Goal: Task Accomplishment & Management: Use online tool/utility

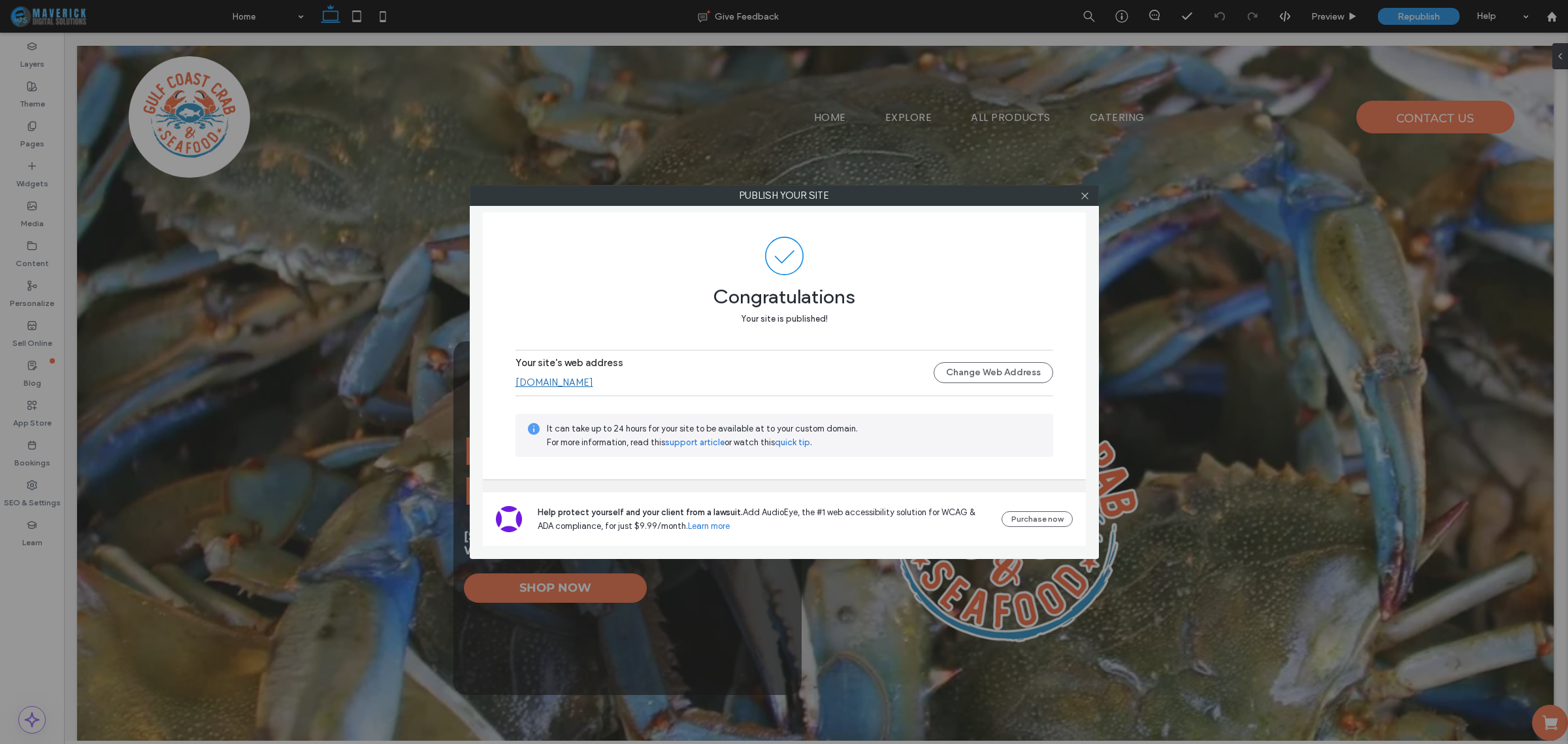
click at [412, 235] on div "Publish your site Congratulations Your site is published! Your site's web addre…" at bounding box center [784, 372] width 1568 height 744
click at [1083, 200] on icon at bounding box center [1085, 196] width 10 height 10
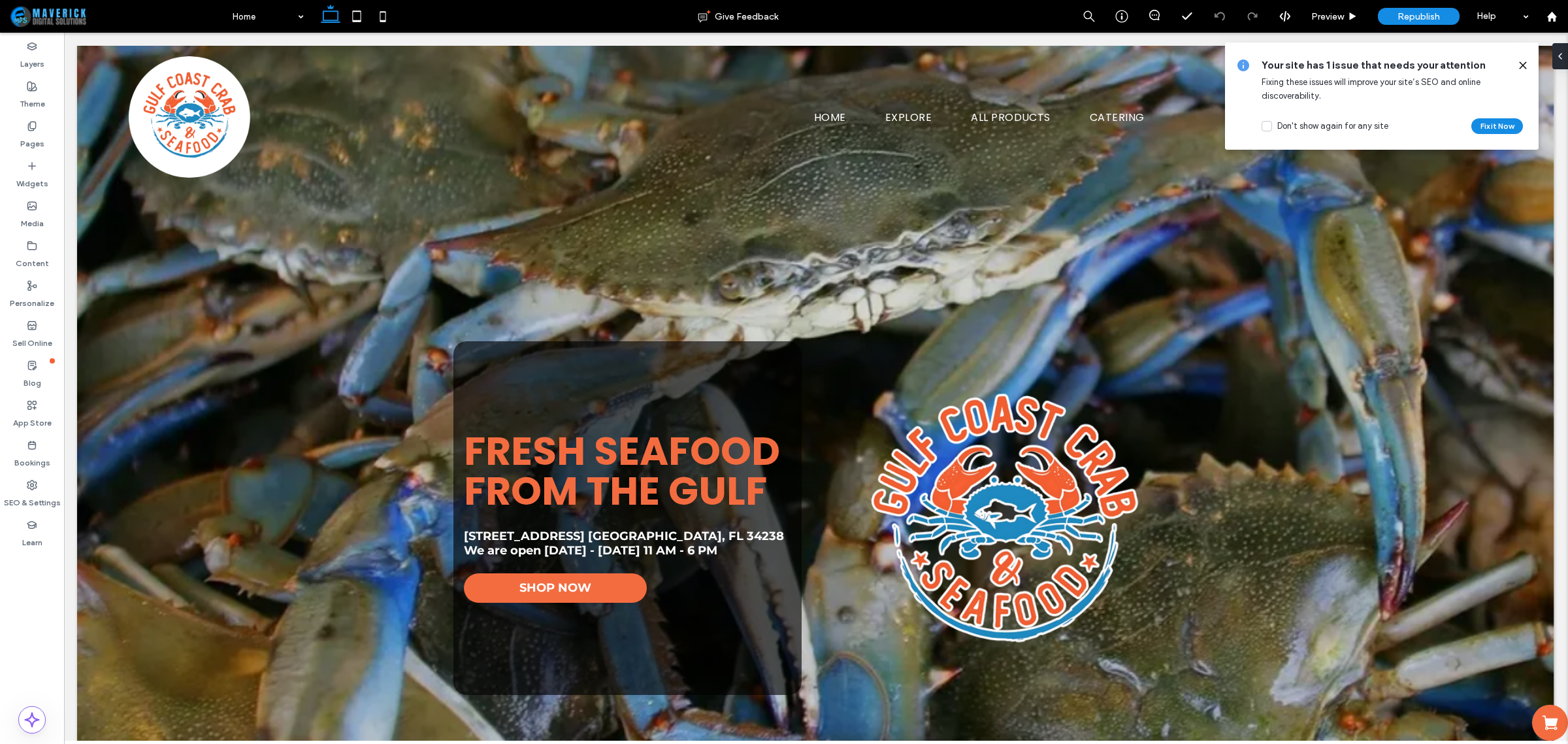
click at [1523, 68] on icon at bounding box center [1523, 65] width 10 height 10
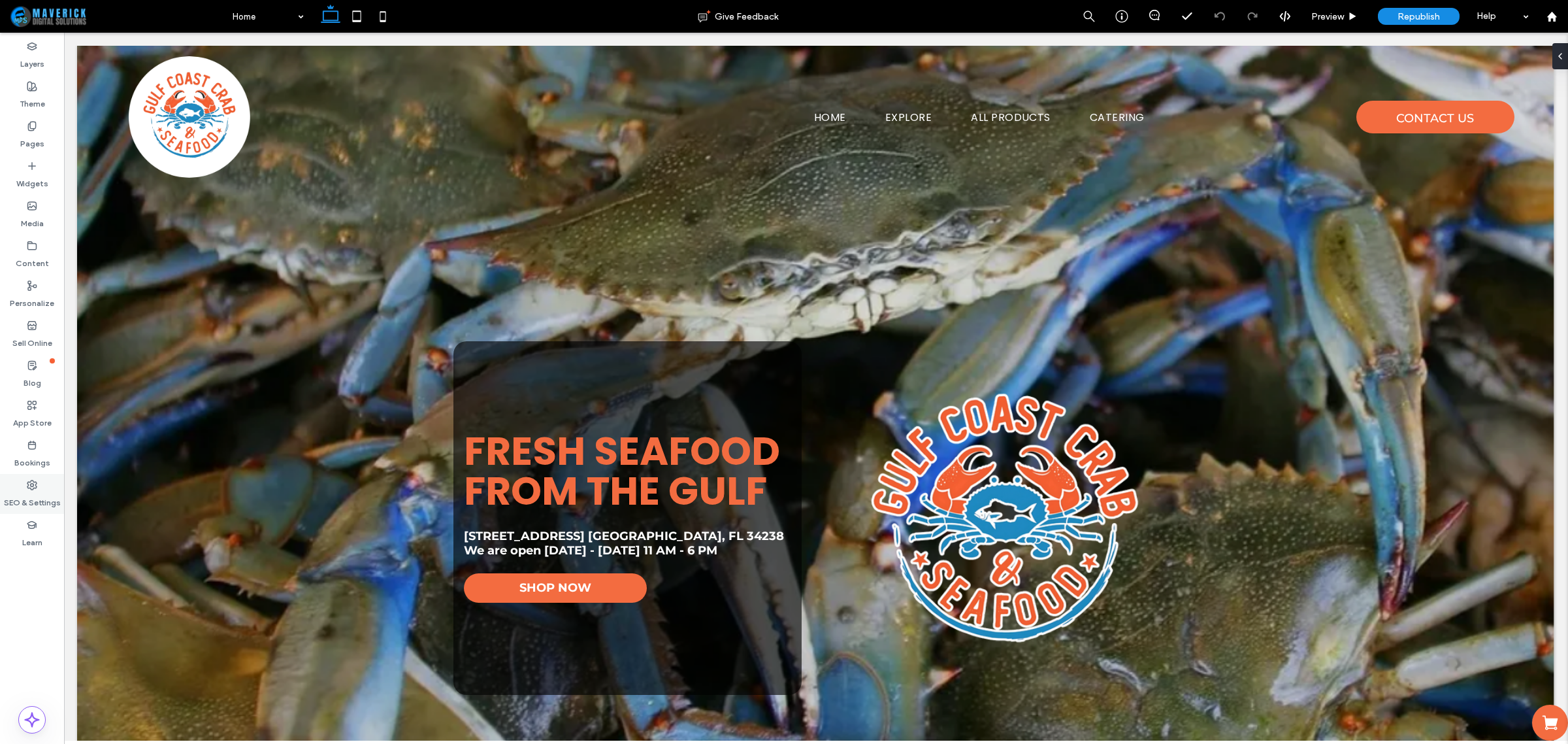
click at [38, 487] on div "SEO & Settings" at bounding box center [32, 494] width 64 height 40
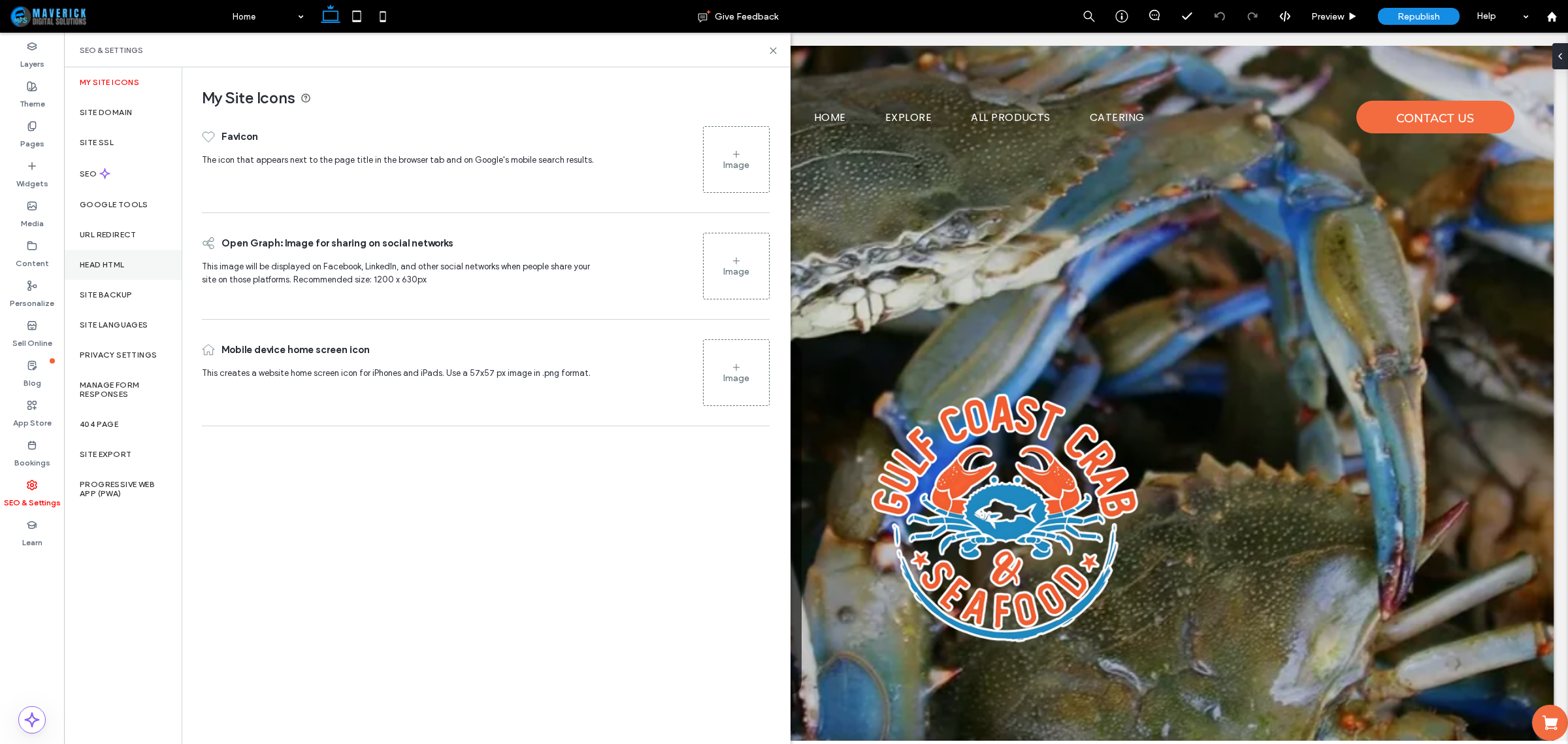
click at [105, 268] on label "Head HTML" at bounding box center [102, 264] width 45 height 9
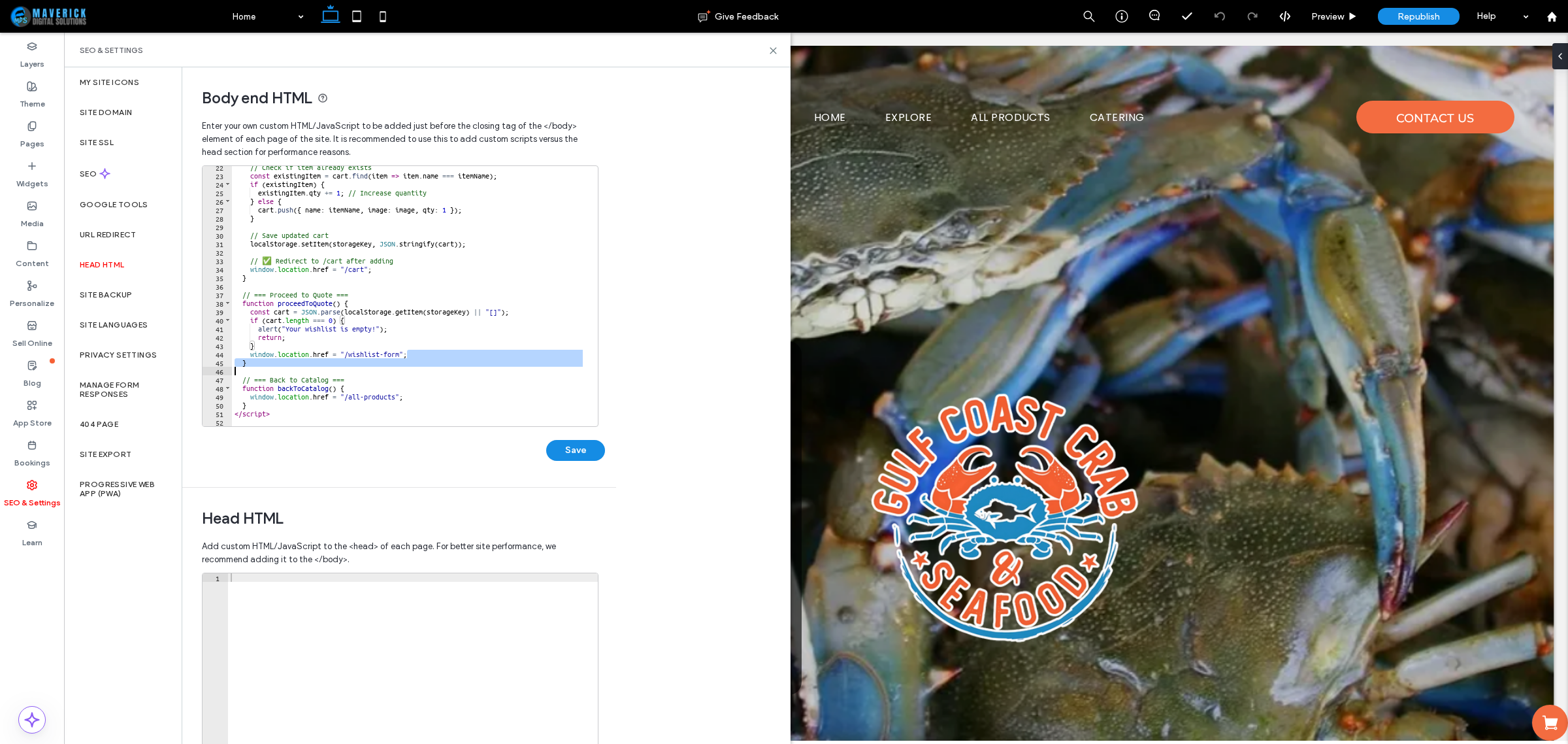
scroll to position [181, 0]
drag, startPoint x: 562, startPoint y: 349, endPoint x: 579, endPoint y: 371, distance: 27.8
click at [579, 371] on div "// Check if item already exists const existingItem = cart . find ( item => item…" at bounding box center [408, 301] width 353 height 277
click at [585, 393] on div at bounding box center [590, 206] width 15 height 442
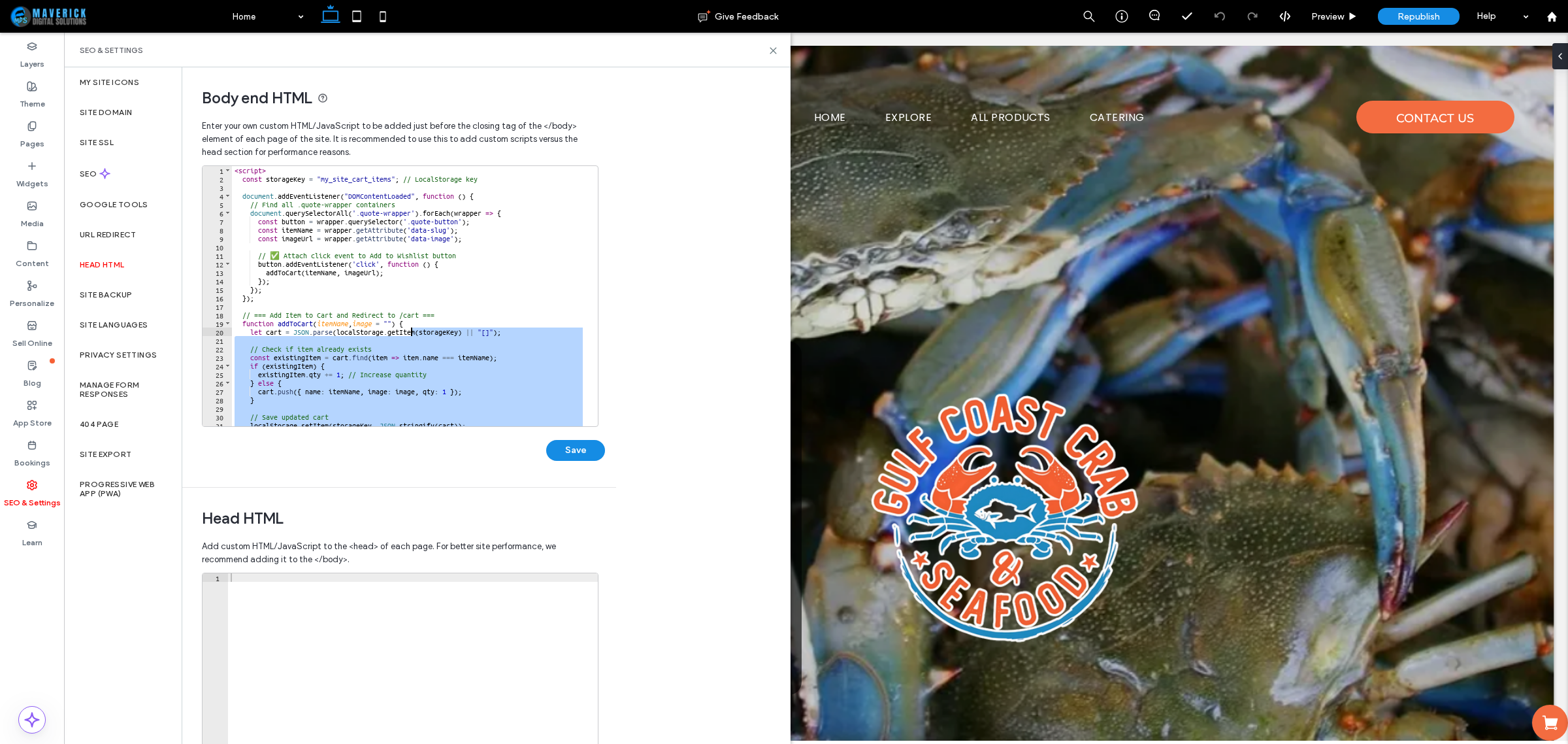
scroll to position [0, 0]
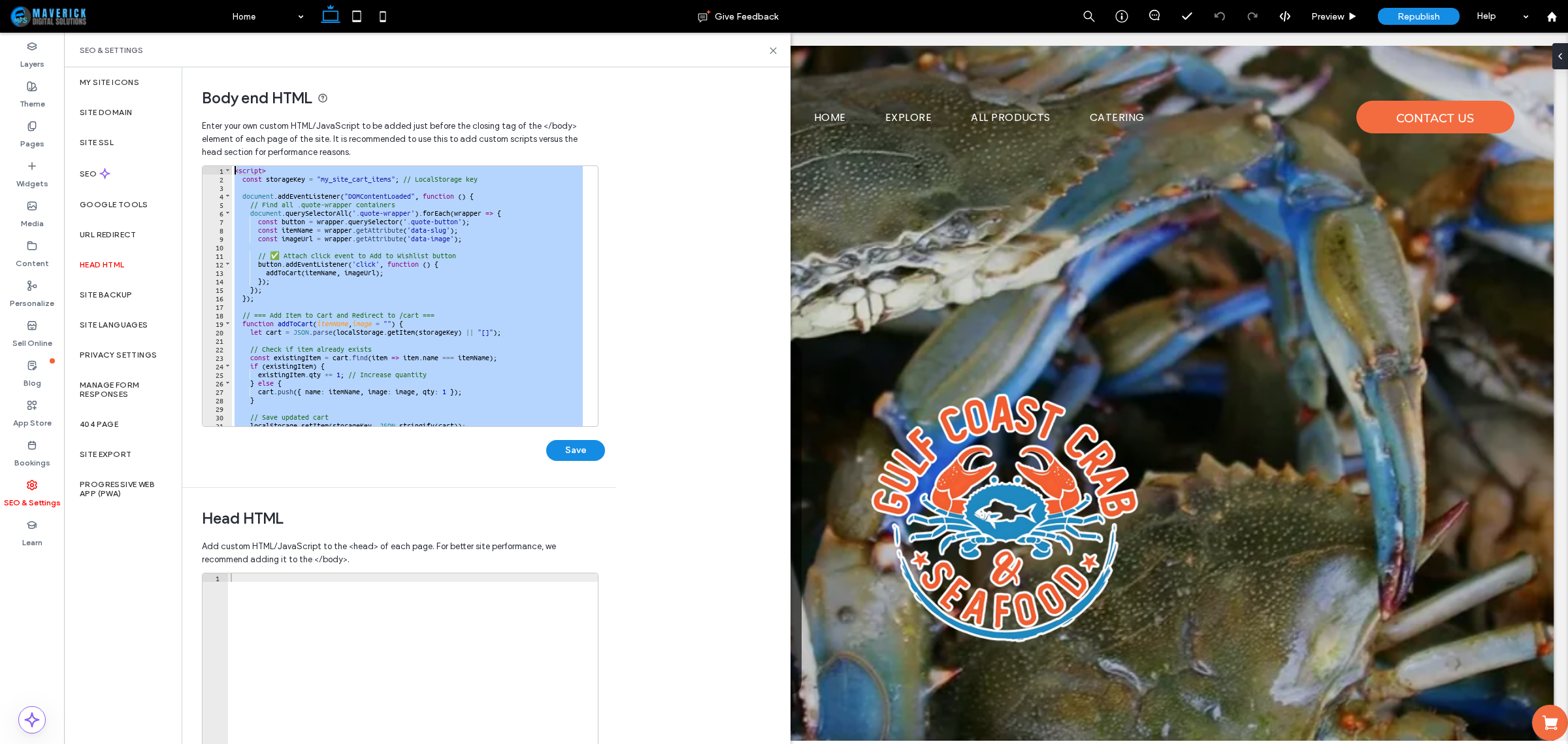
drag, startPoint x: 534, startPoint y: 422, endPoint x: 233, endPoint y: 171, distance: 391.9
click at [233, 171] on div "< script > const storageKey = "my_site_cart_items" ; // LocalStorage key docume…" at bounding box center [408, 304] width 353 height 277
click at [527, 281] on div "< script > const storageKey = "my_site_cart_items" ; // LocalStorage key docume…" at bounding box center [408, 296] width 353 height 260
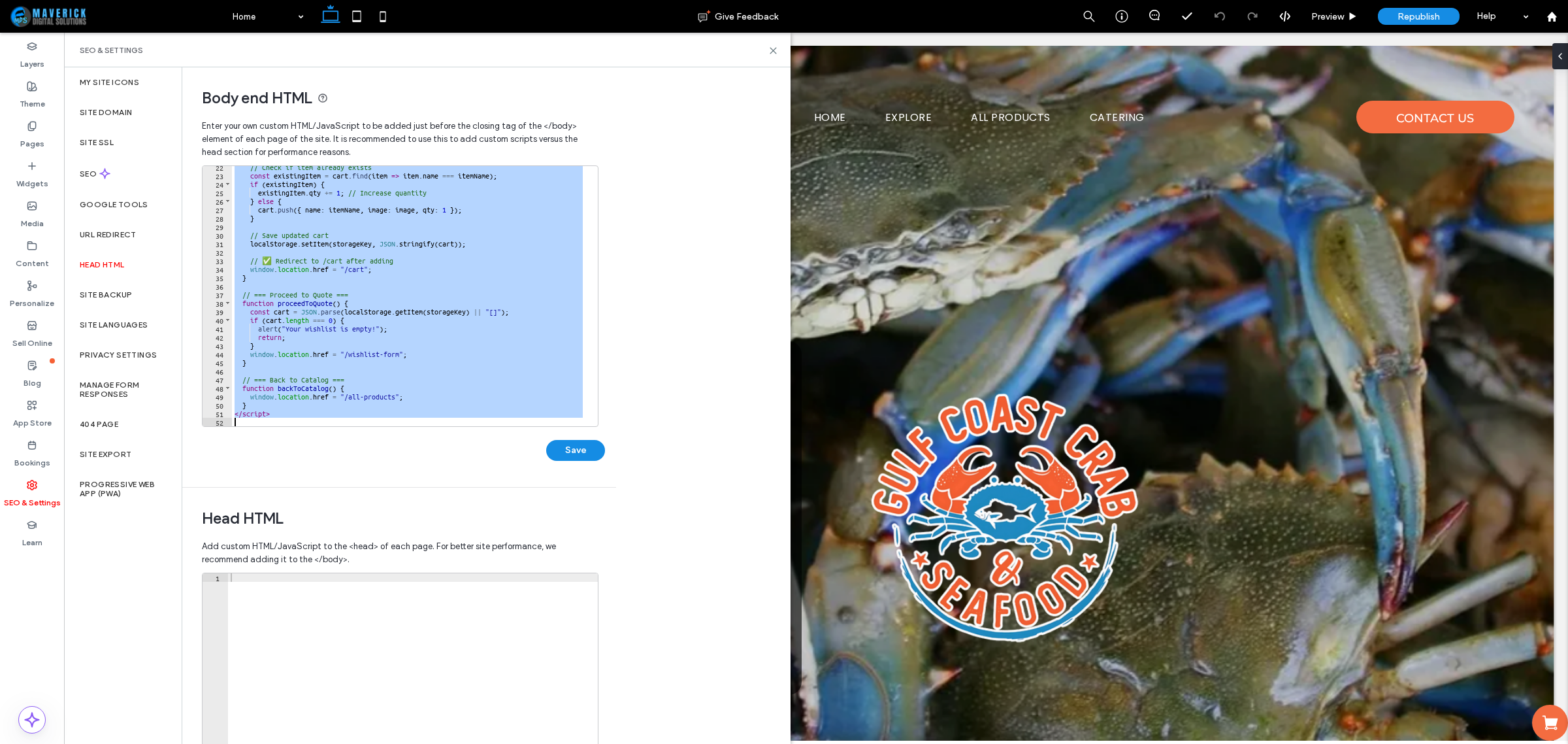
scroll to position [181, 0]
drag, startPoint x: 233, startPoint y: 173, endPoint x: 477, endPoint y: 482, distance: 393.7
click at [477, 482] on div "Enter your own custom HTML/​JavaScript to be added just before the closing tag …" at bounding box center [399, 300] width 394 height 374
type textarea "*********"
click at [769, 49] on icon at bounding box center [773, 51] width 10 height 10
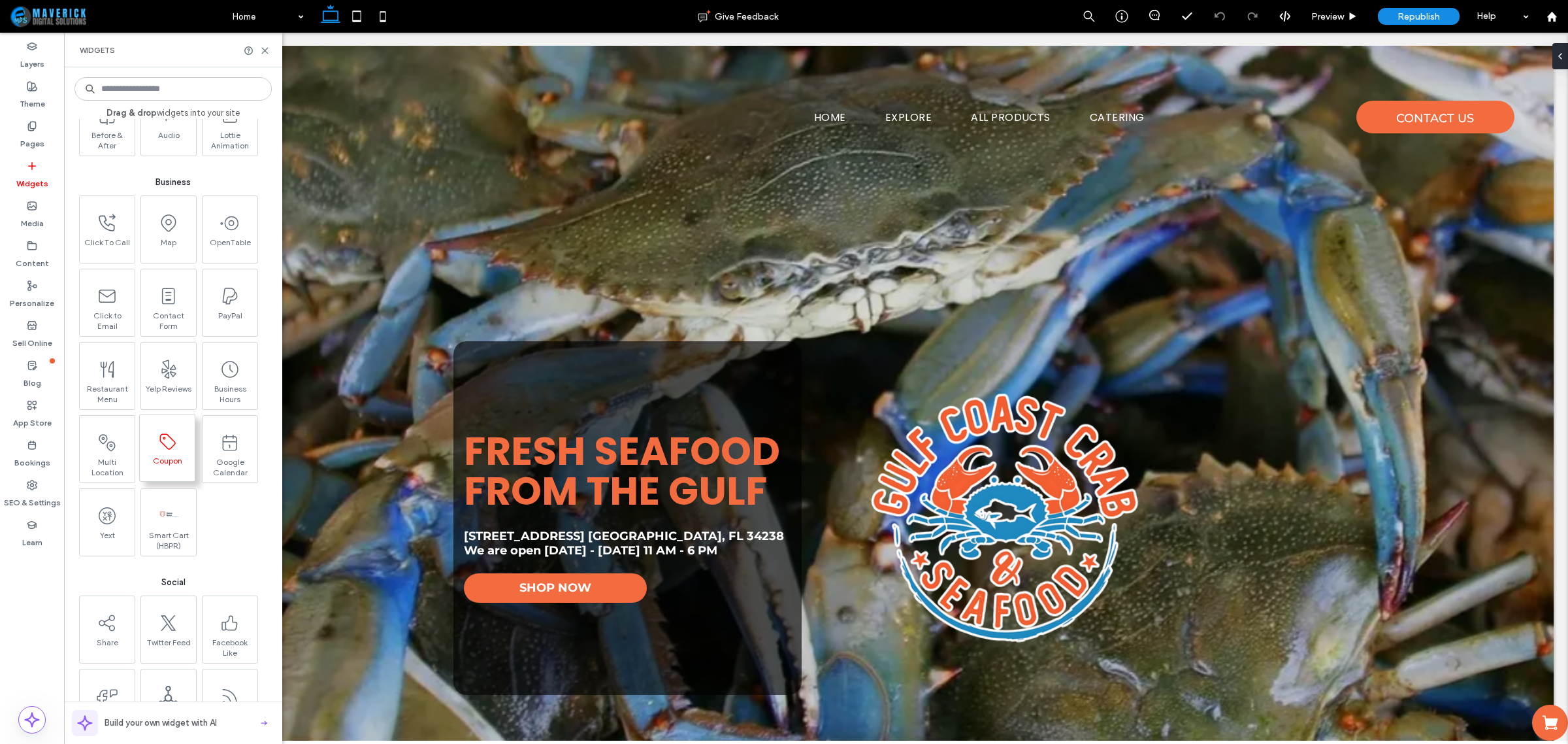
scroll to position [2206, 0]
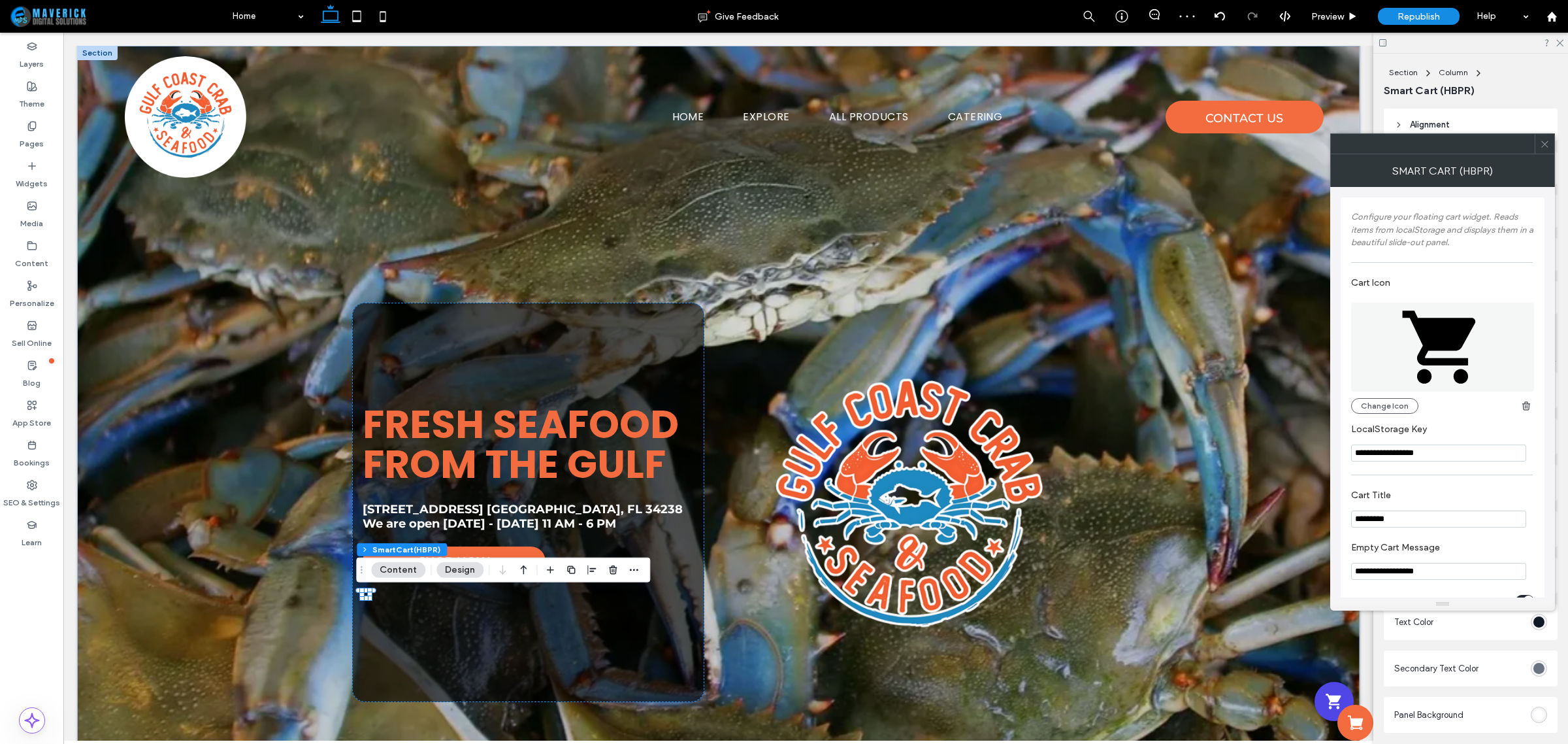
click at [1542, 148] on icon at bounding box center [1545, 144] width 10 height 10
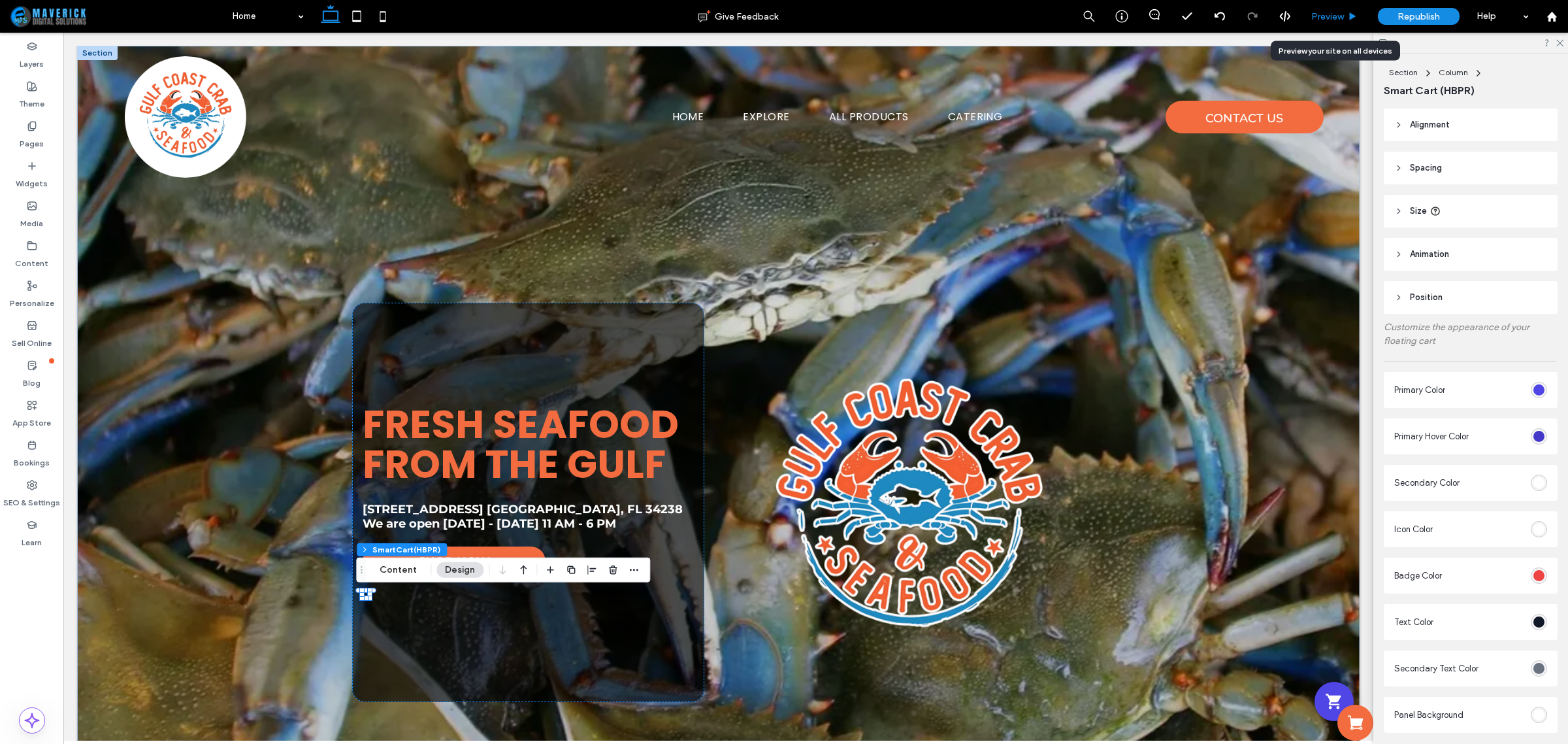
click at [1338, 13] on span "Preview" at bounding box center [1327, 17] width 33 height 14
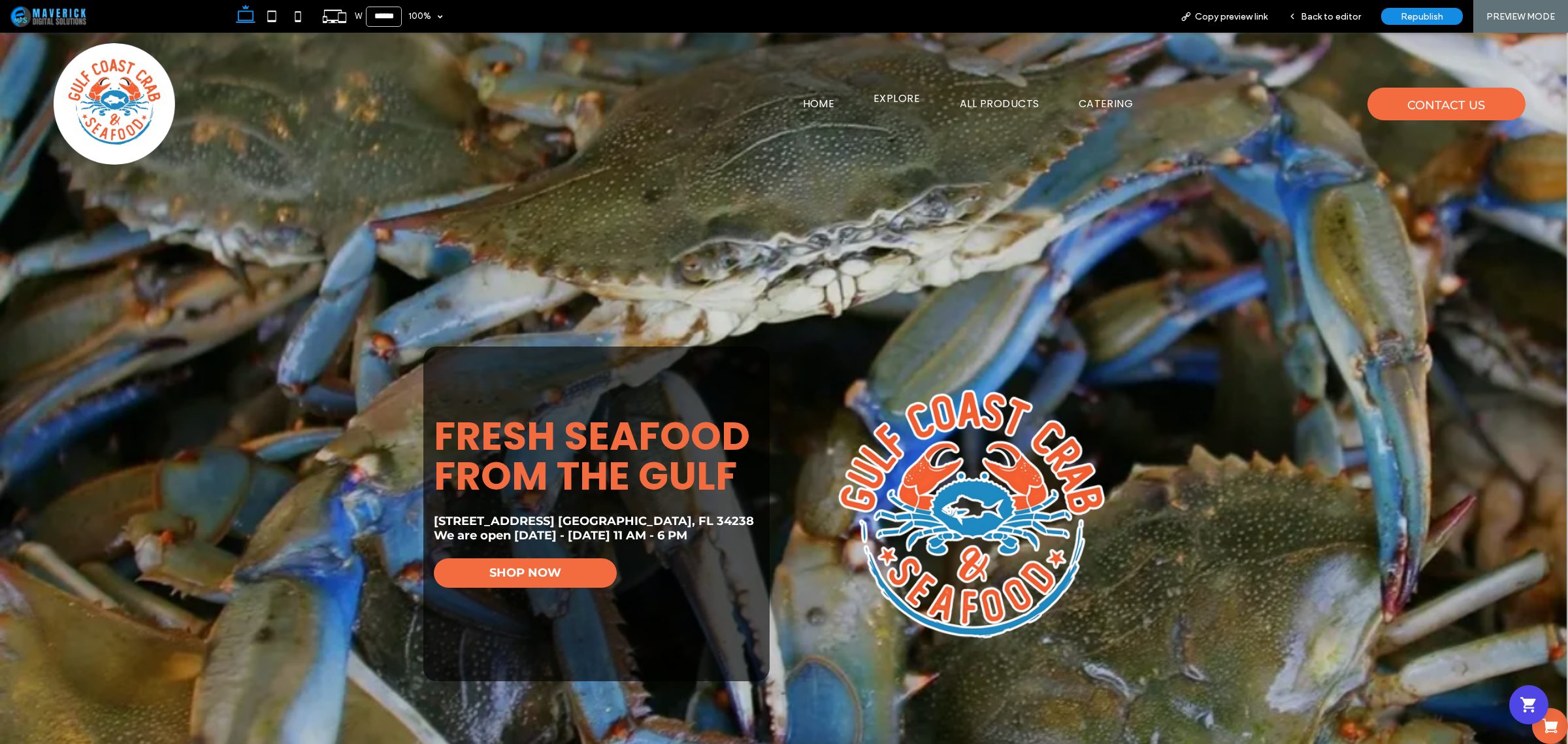
click at [909, 96] on span "EXPLORE" at bounding box center [896, 98] width 47 height 15
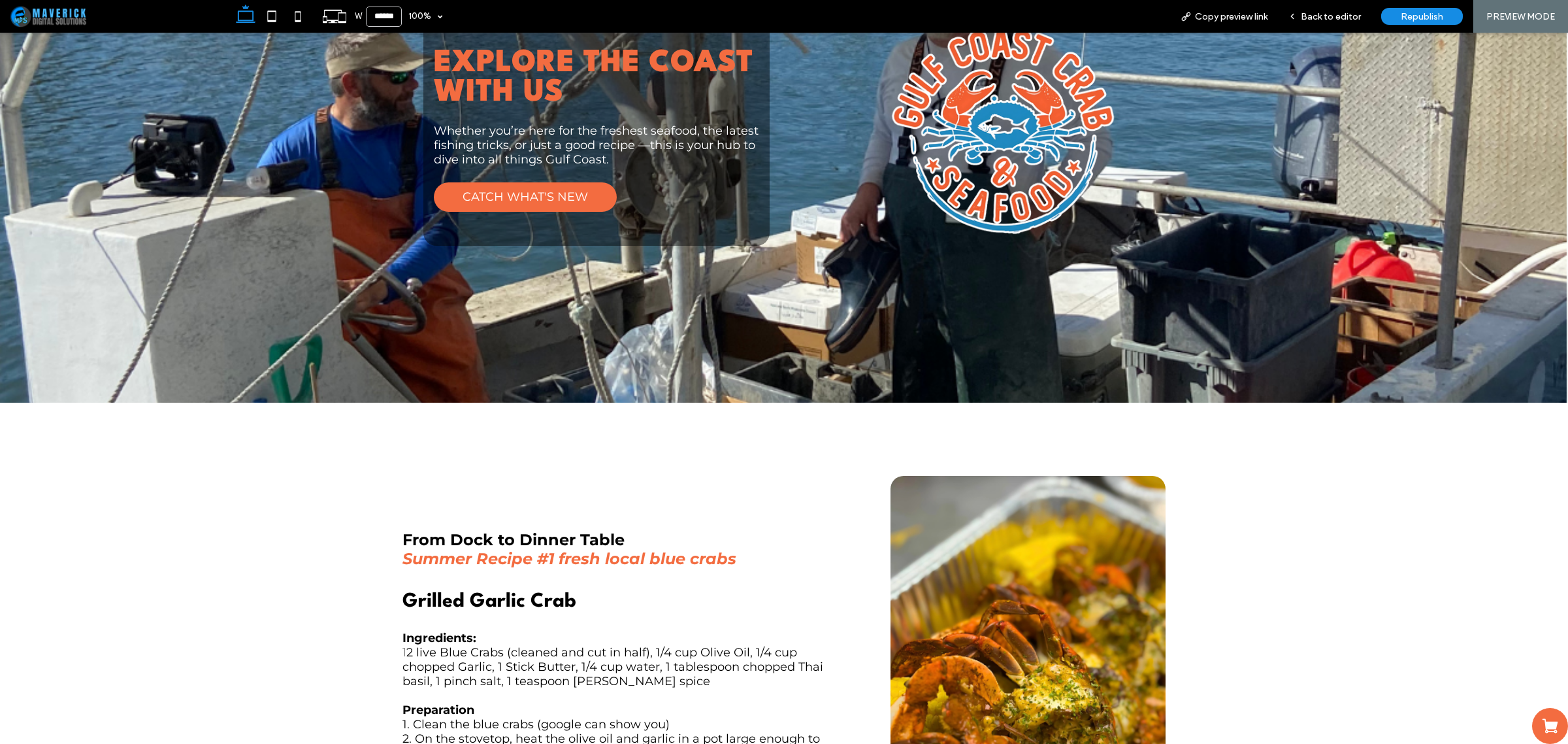
scroll to position [245, 0]
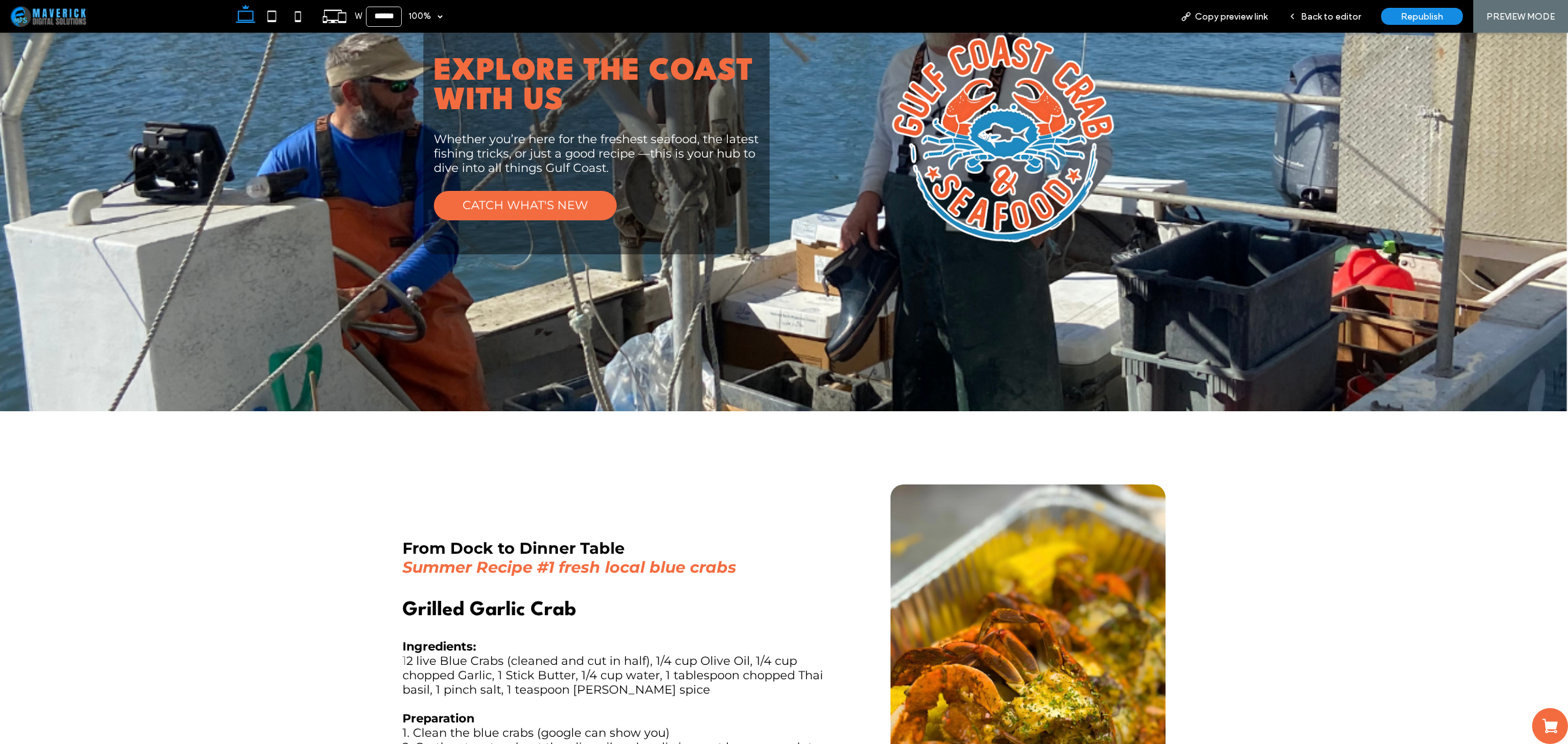
click at [1541, 721] on icon at bounding box center [1550, 726] width 18 height 18
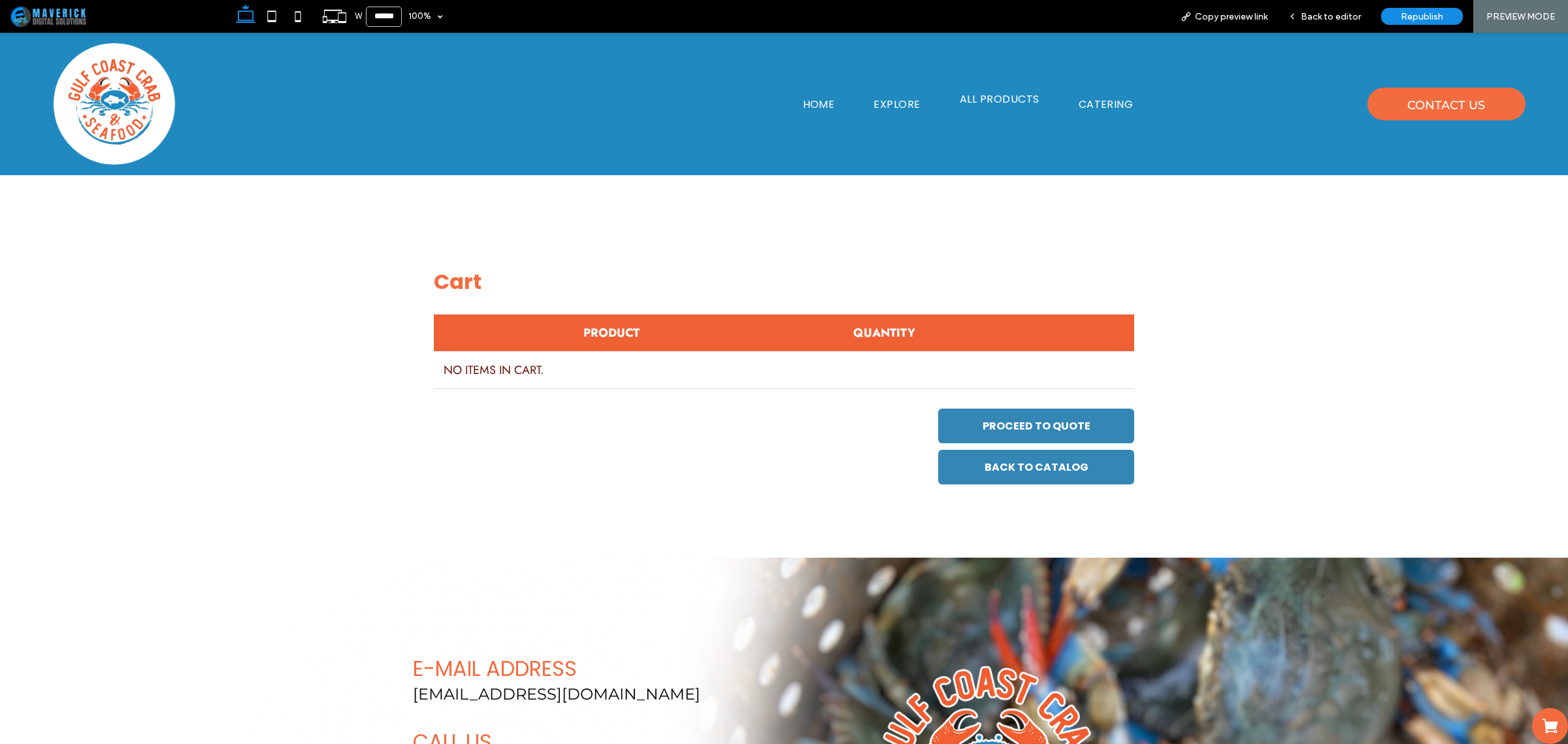
click at [982, 96] on span "ALL PRODUCTS" at bounding box center [999, 98] width 79 height 16
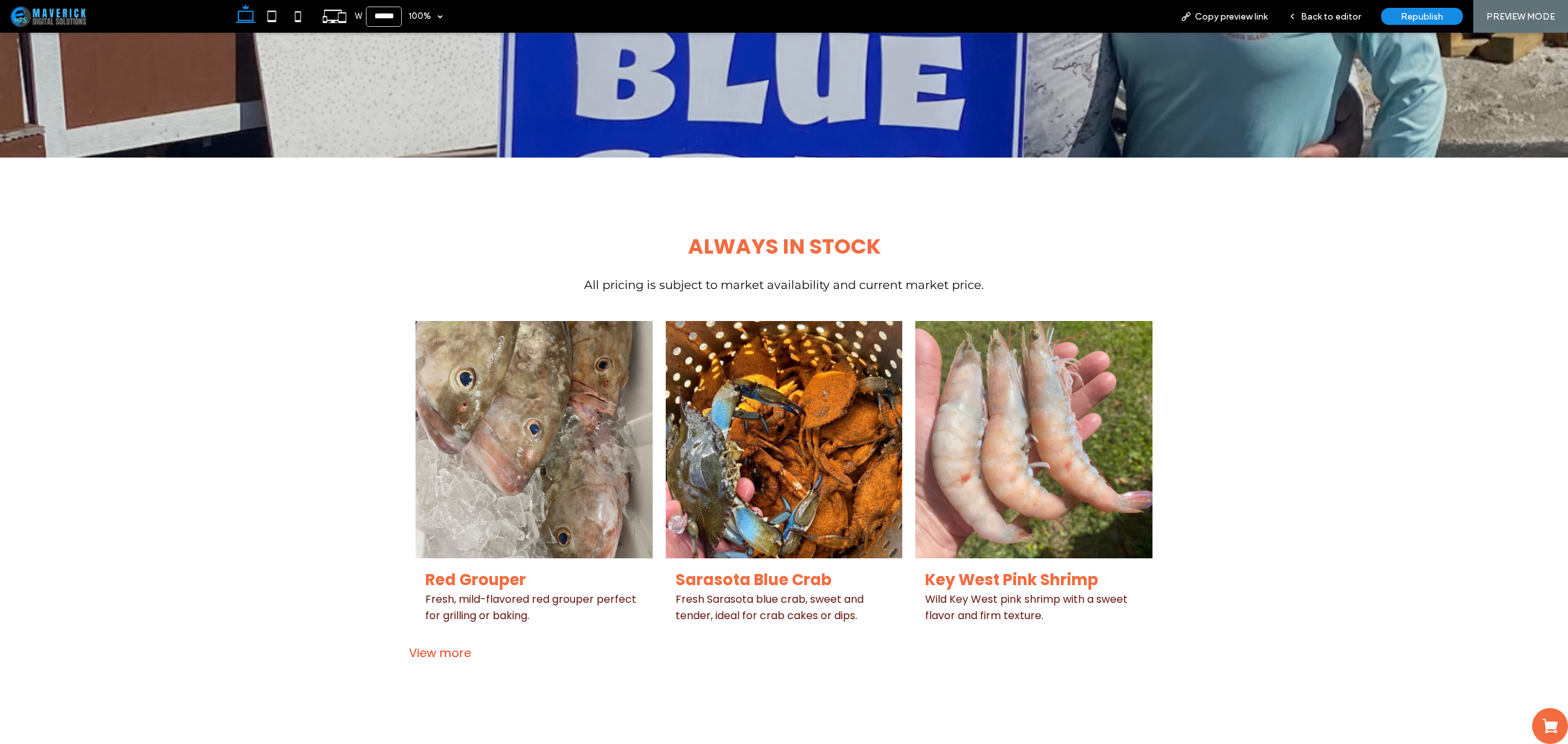
scroll to position [490, 0]
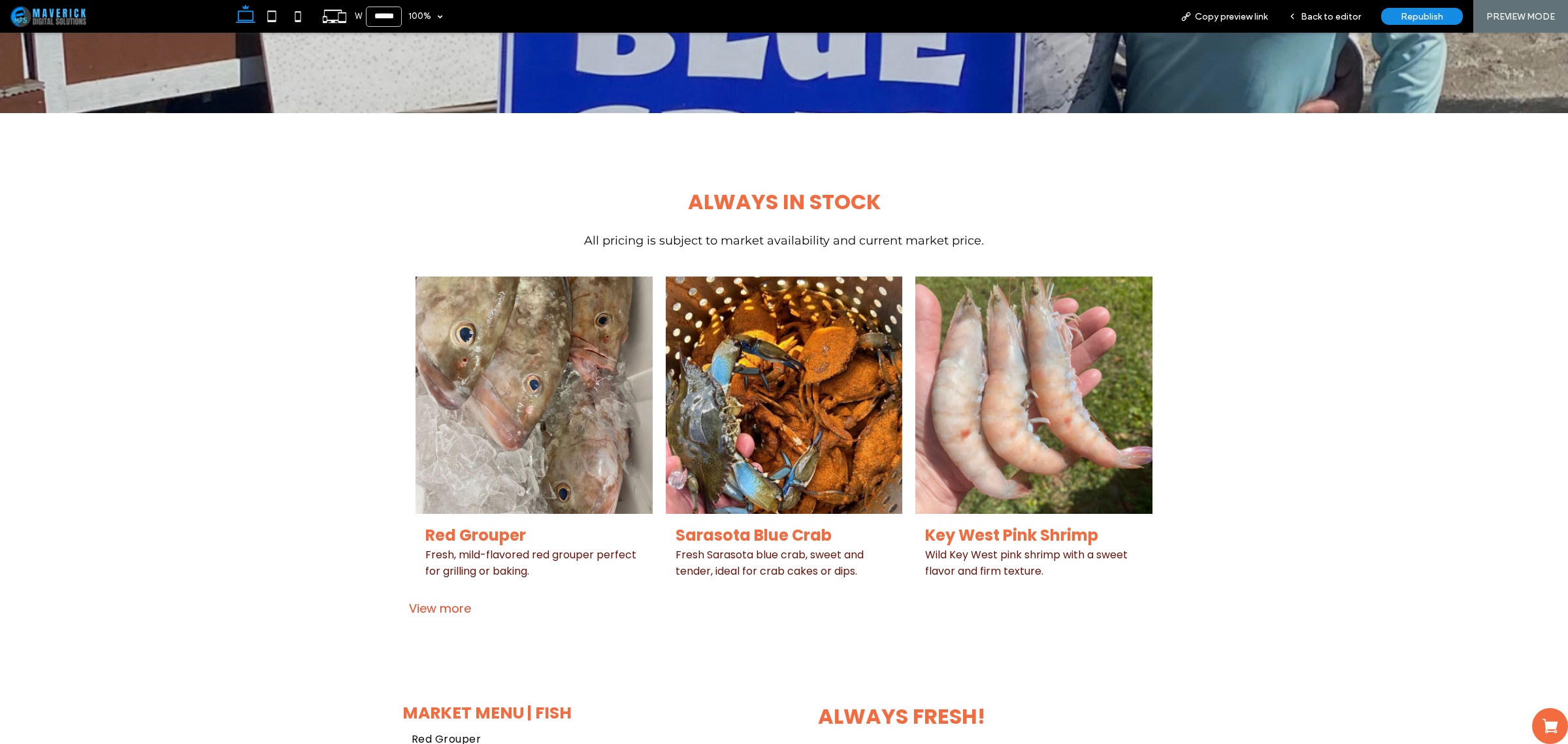
click at [622, 432] on link at bounding box center [534, 395] width 237 height 237
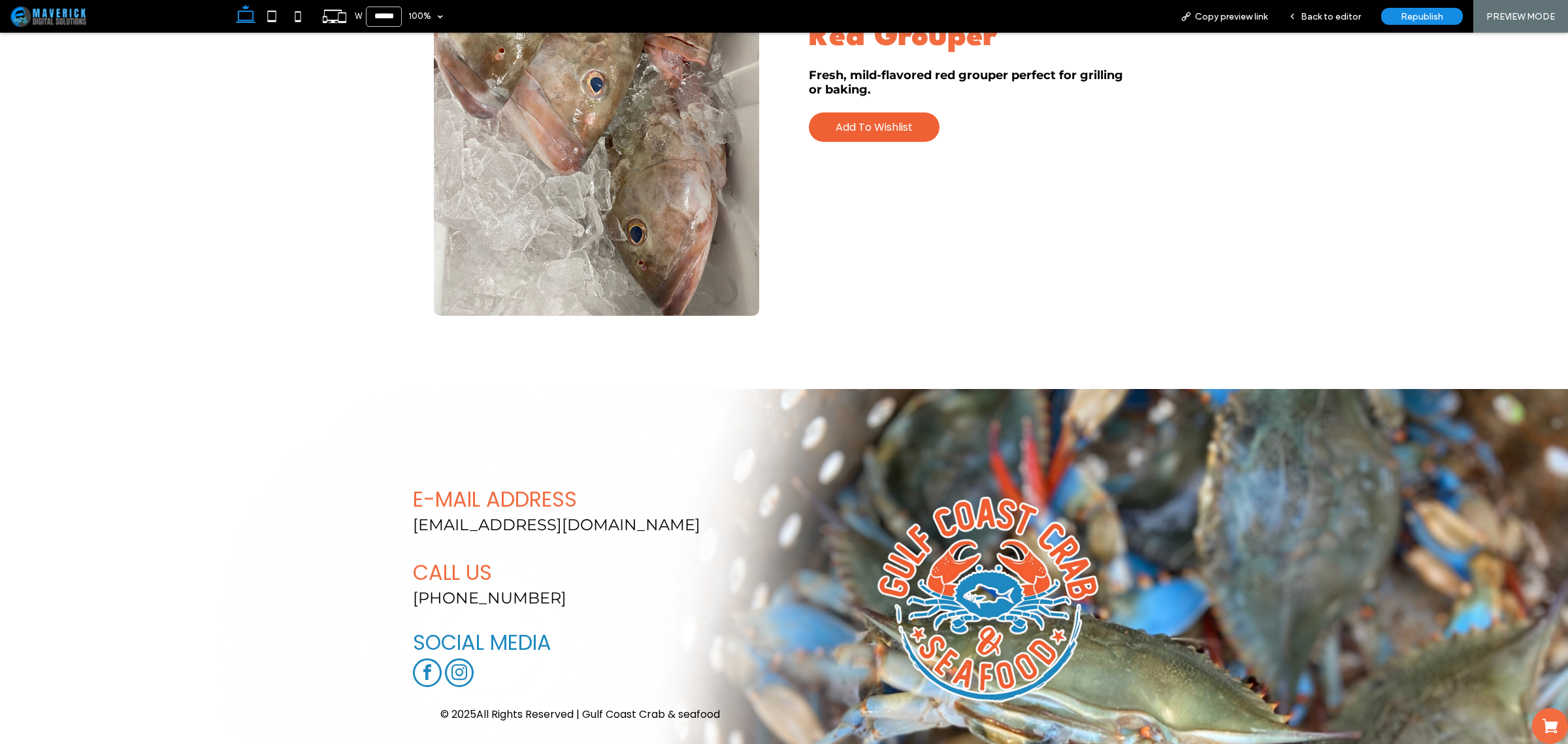
scroll to position [409, 0]
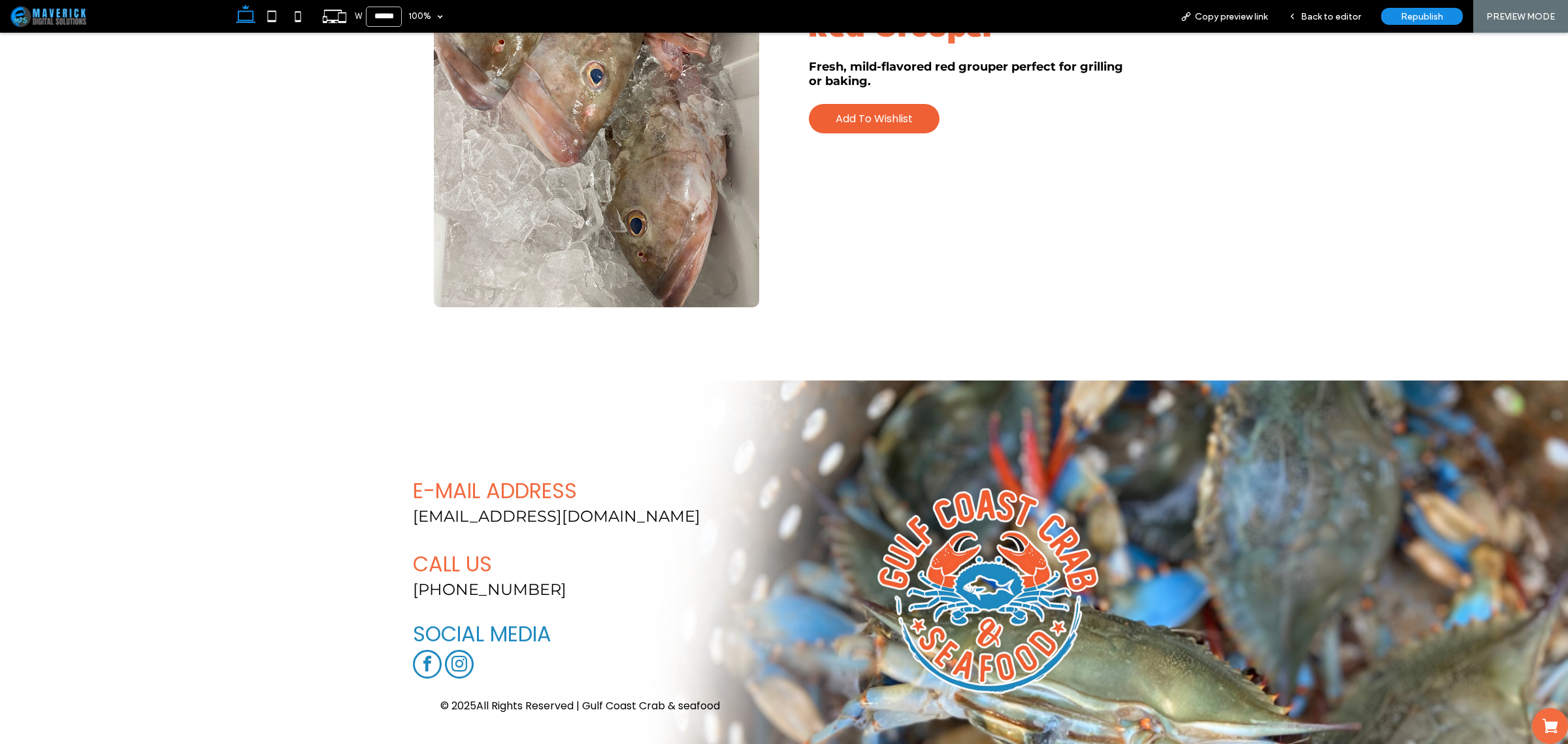
click at [887, 120] on button "Add To Wishlist" at bounding box center [874, 119] width 130 height 29
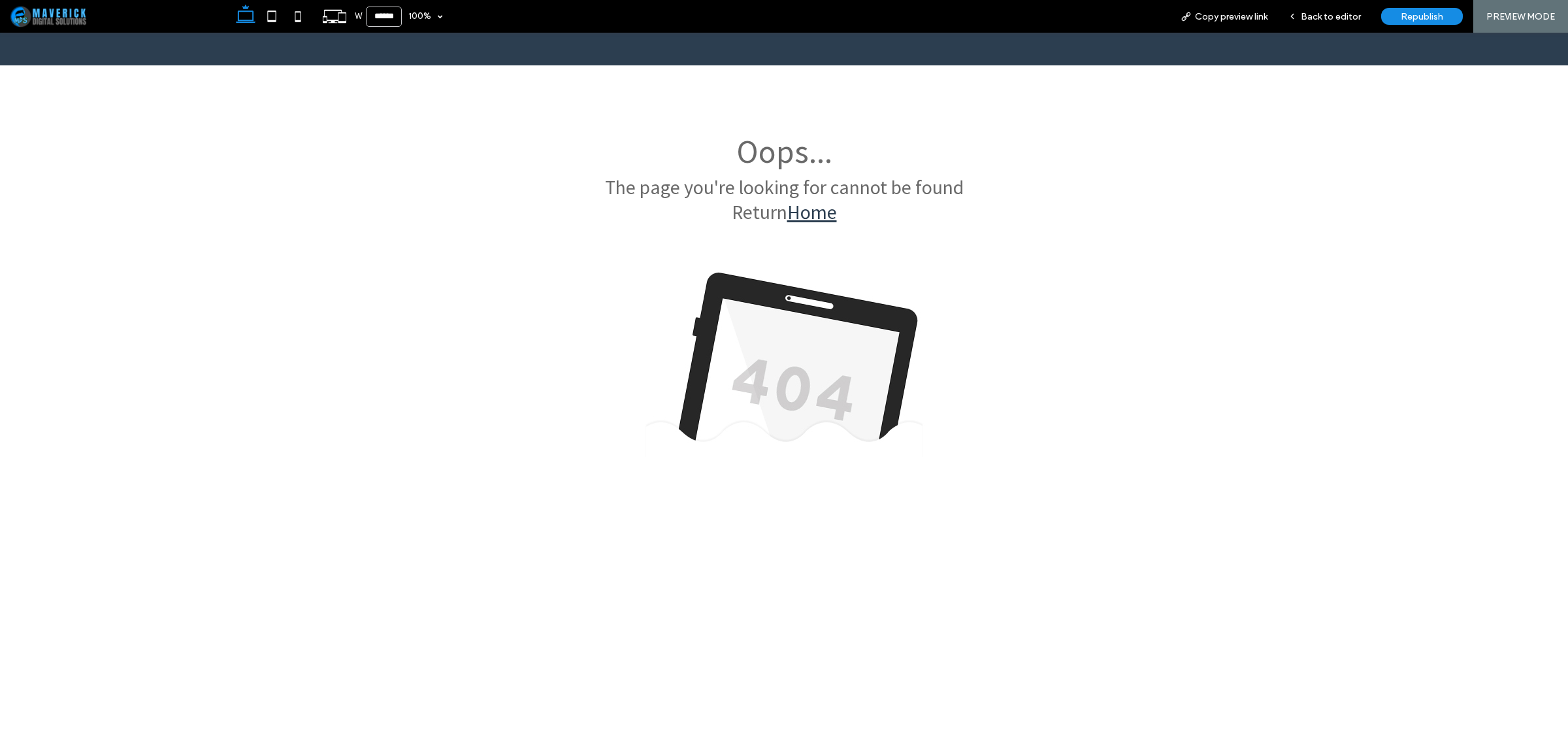
scroll to position [0, 0]
click at [1344, 5] on div "Back to editor" at bounding box center [1325, 16] width 93 height 33
click at [1351, 15] on span "Back to editor" at bounding box center [1330, 17] width 60 height 14
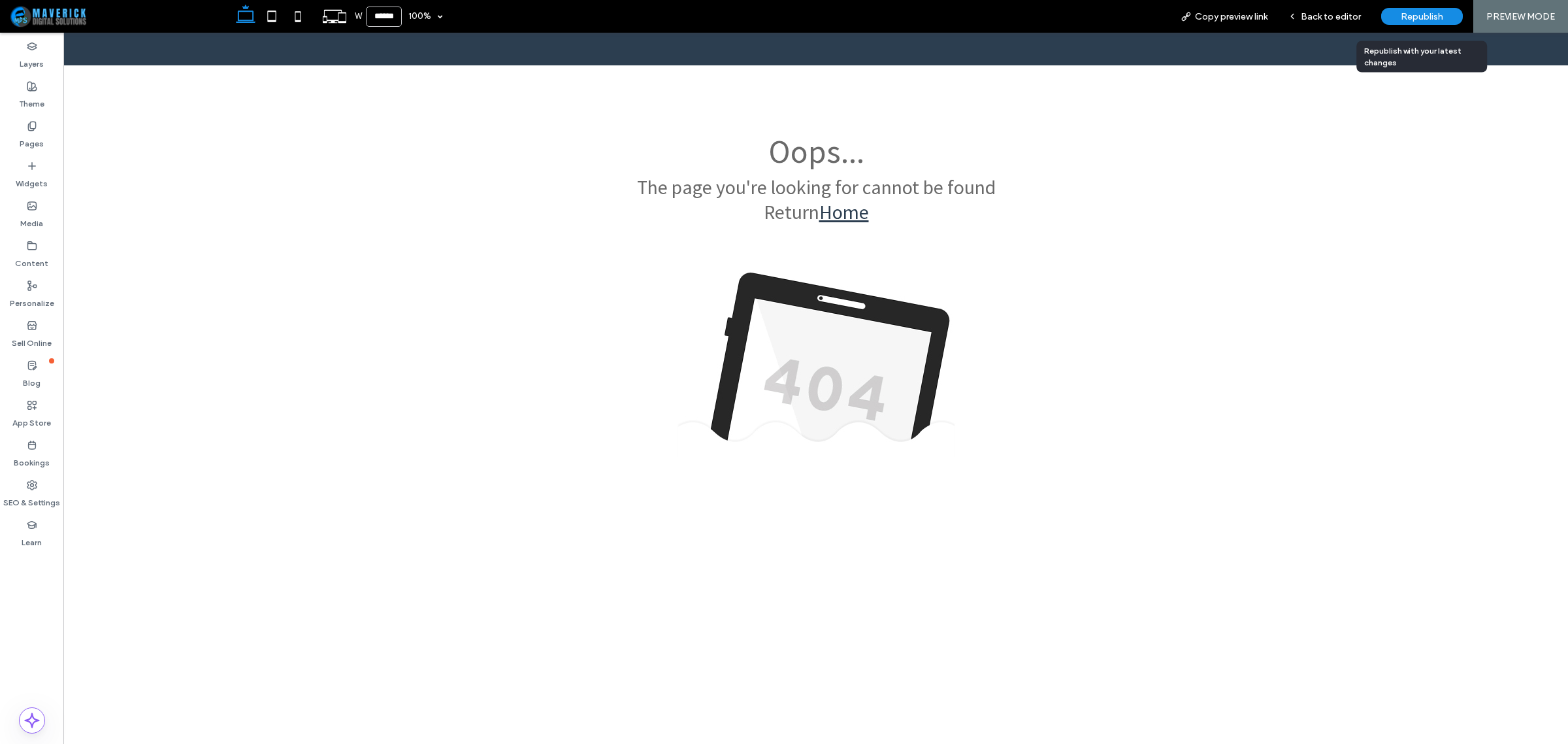
click at [1390, 21] on div "Republish" at bounding box center [1422, 16] width 82 height 17
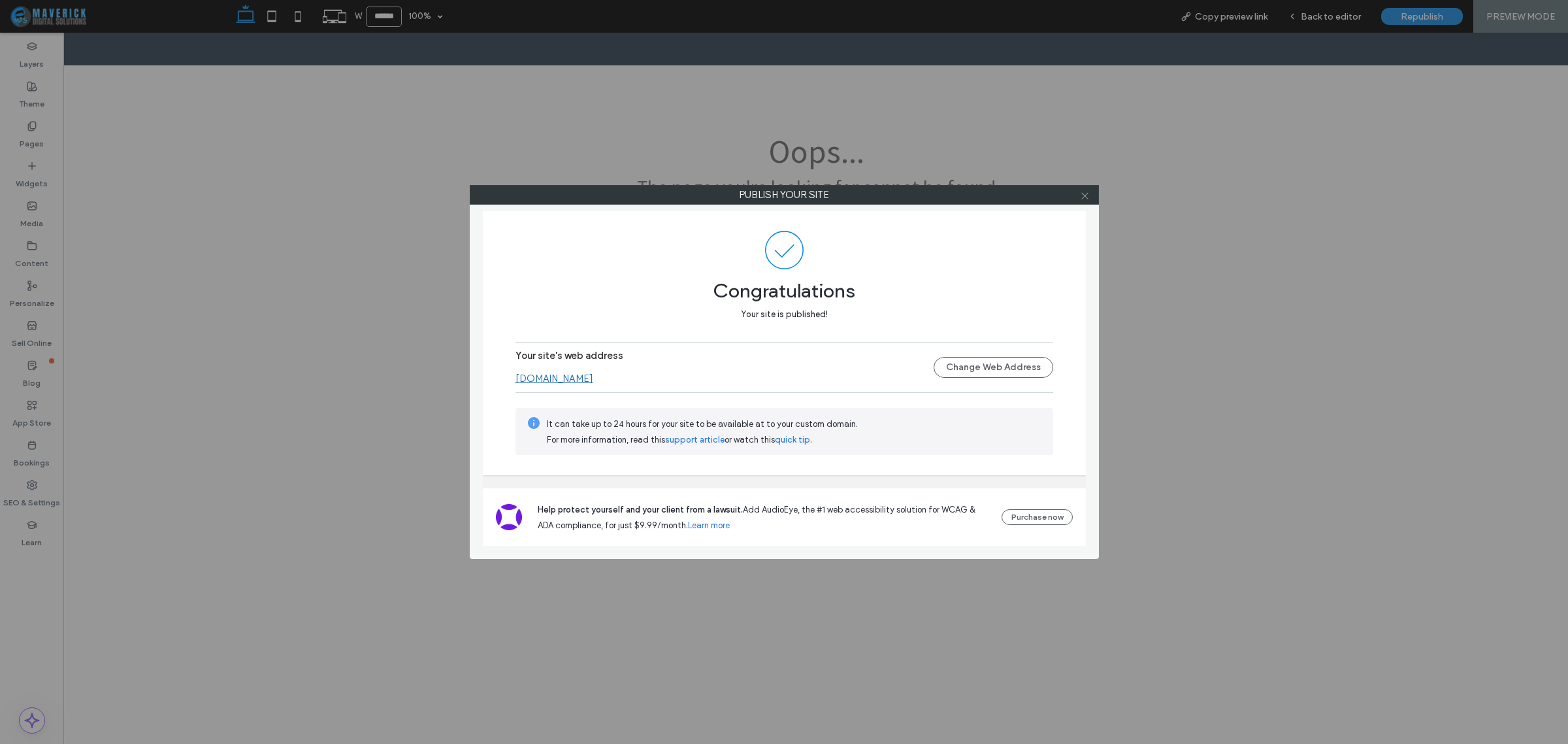
click at [1083, 200] on icon at bounding box center [1085, 196] width 10 height 10
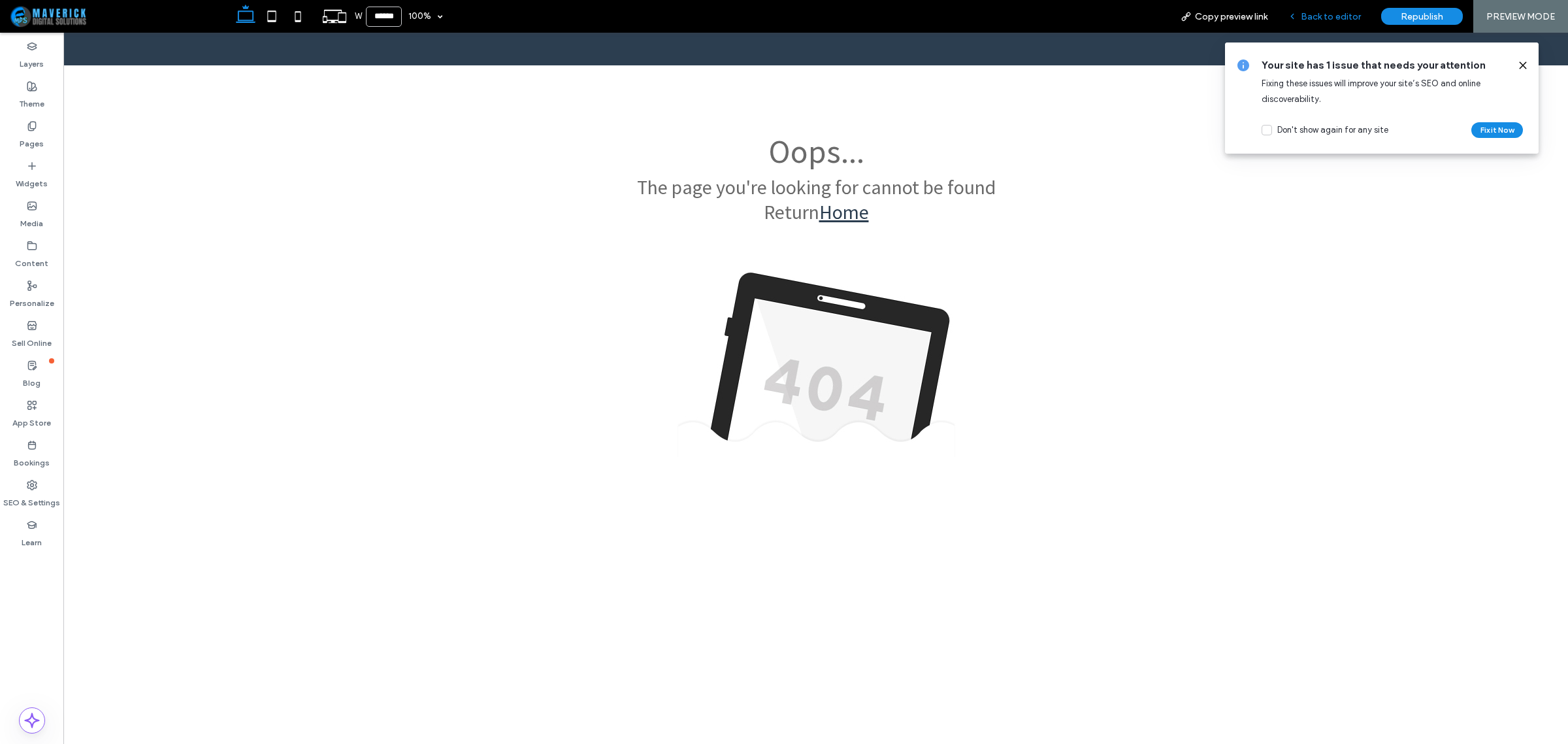
click at [1334, 1] on div "Back to editor" at bounding box center [1325, 16] width 93 height 33
click at [1310, 21] on span "Back to editor" at bounding box center [1330, 17] width 60 height 14
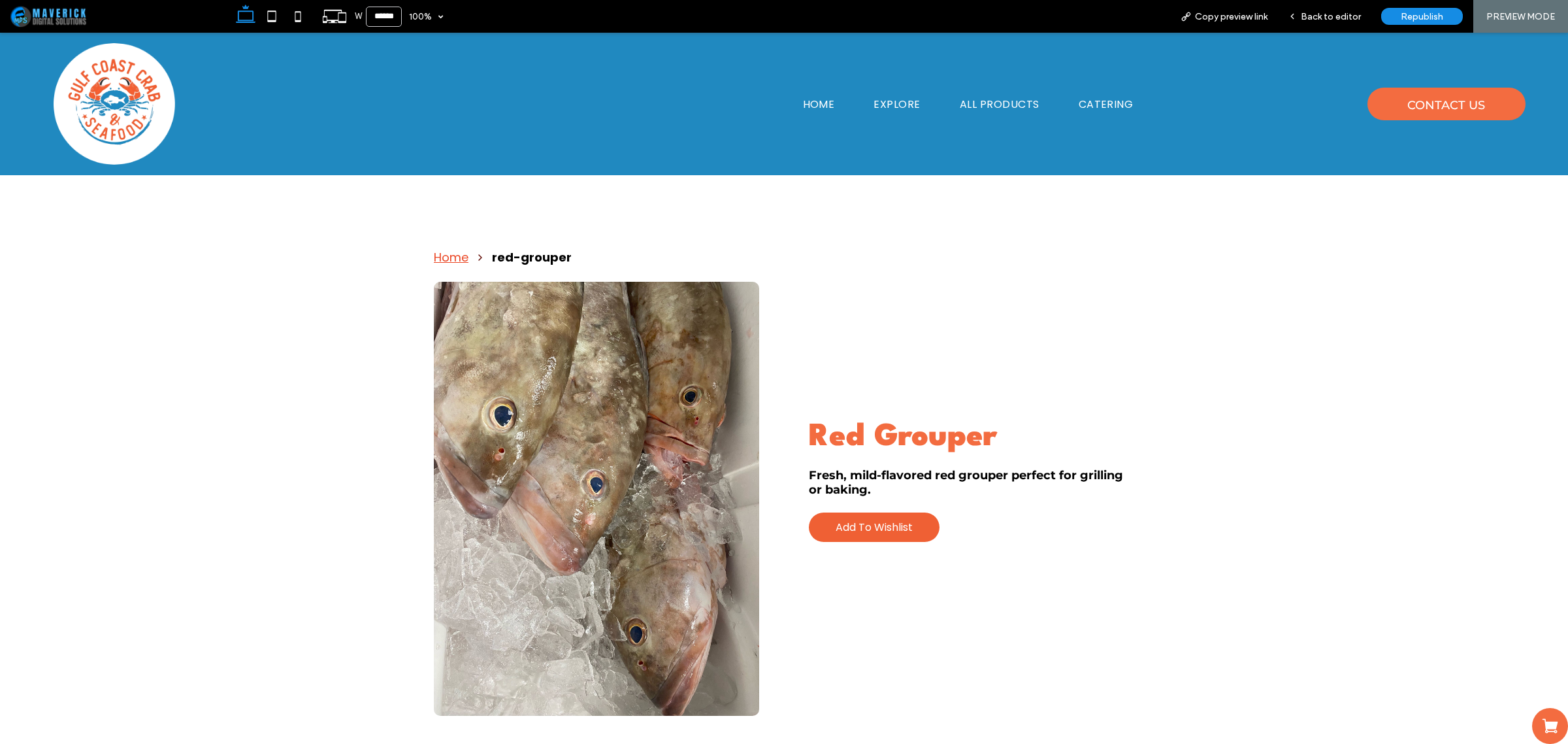
click at [1346, 0] on html ".wqwq-1{fill:#231f20;} .cls-1q, .cls-2q { fill-rule: evenodd; } .cls-2q { fill:…" at bounding box center [784, 372] width 1568 height 744
click at [1342, 10] on div "Back to editor" at bounding box center [1325, 16] width 93 height 33
click at [1339, 16] on span "Back to editor" at bounding box center [1330, 17] width 60 height 11
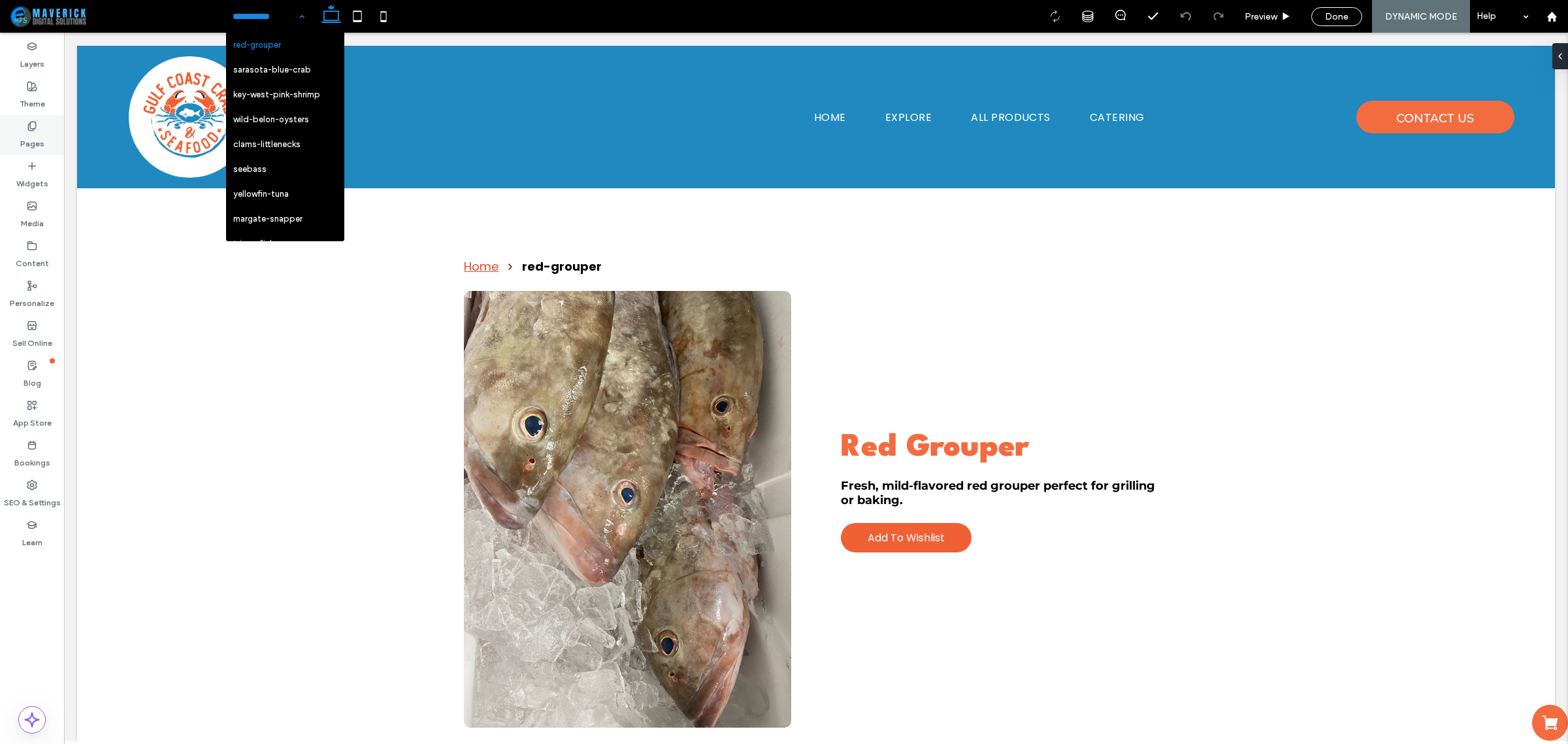
click at [43, 118] on div "Pages" at bounding box center [32, 135] width 64 height 40
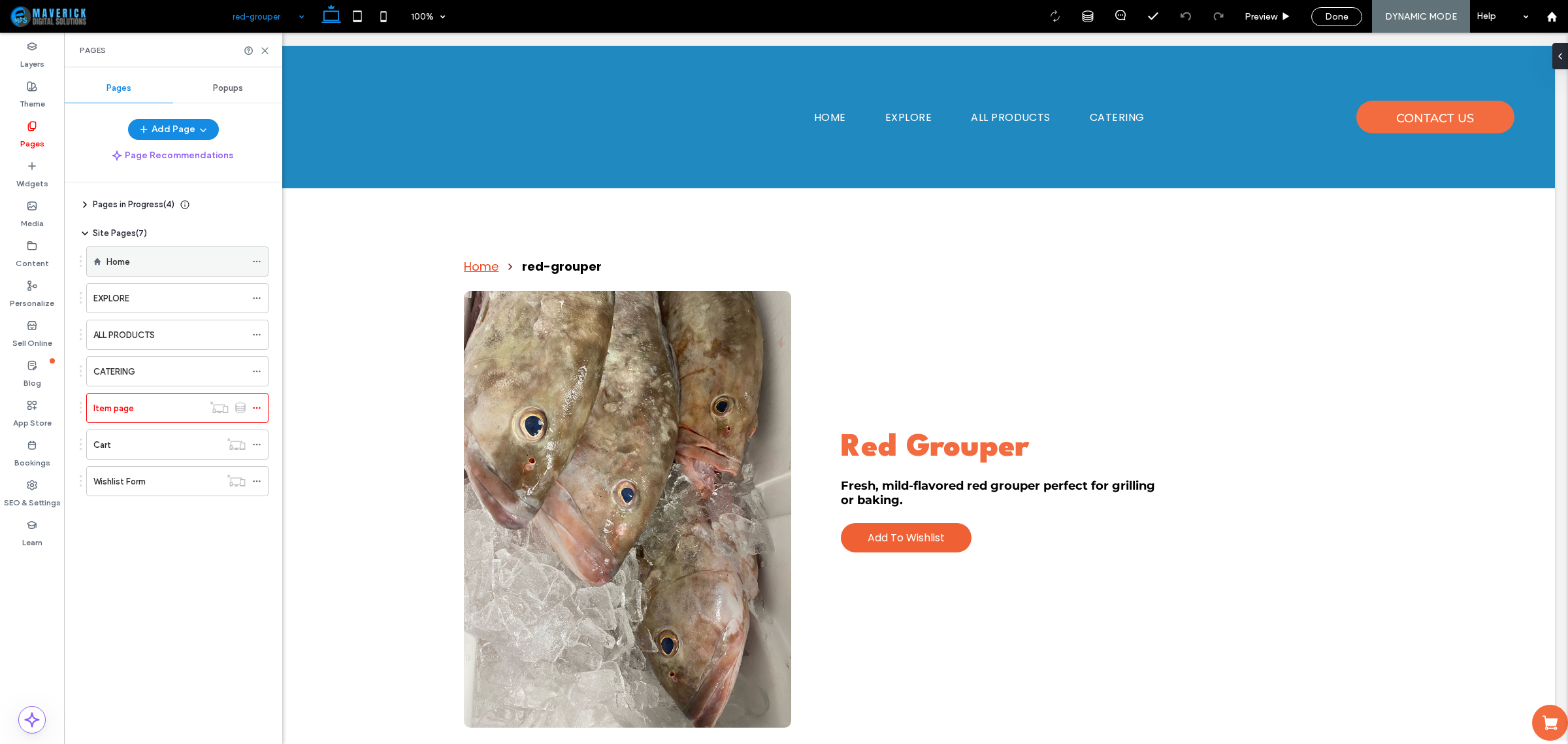
click at [162, 268] on div "Home" at bounding box center [176, 262] width 139 height 14
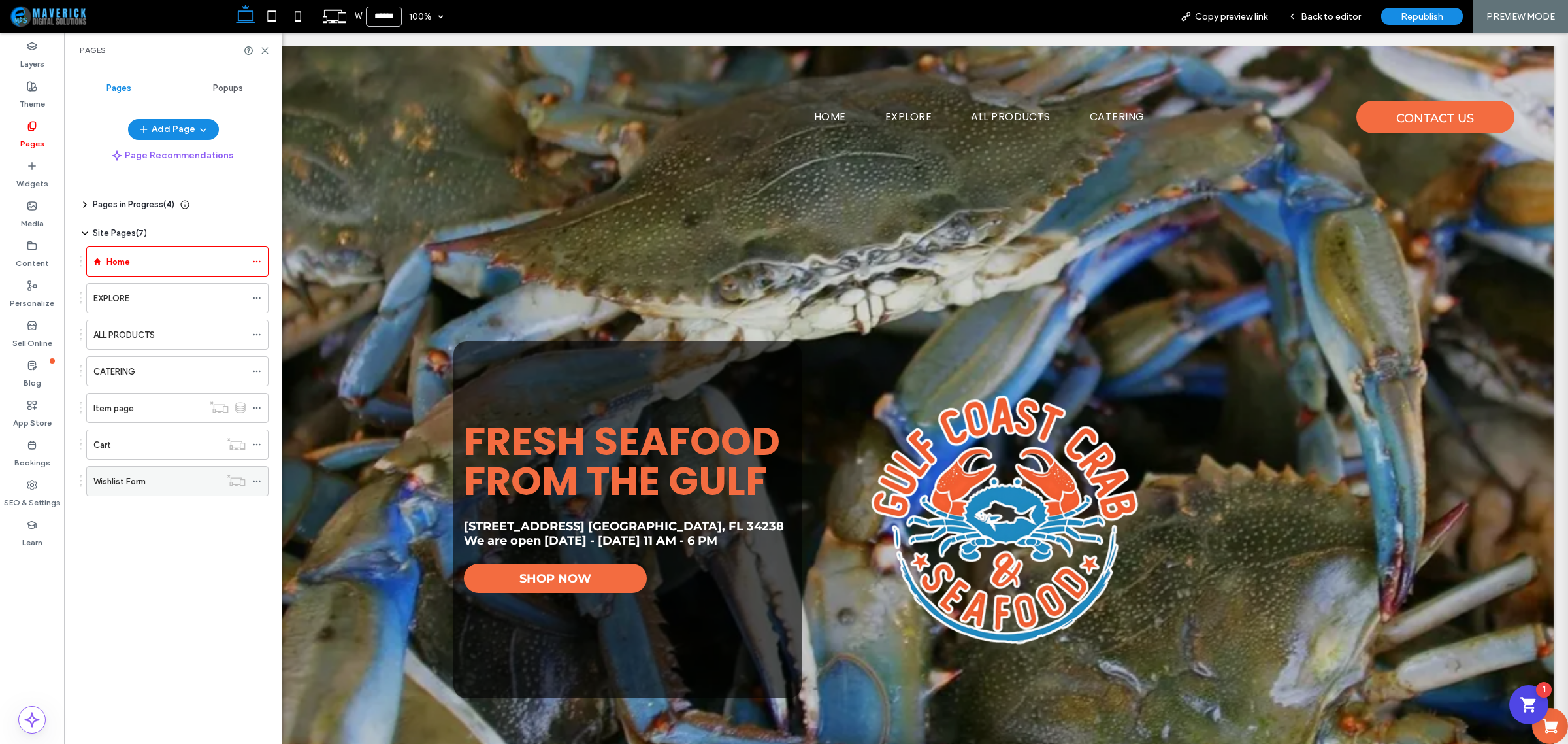
click at [174, 483] on div "Wishlist Form" at bounding box center [157, 482] width 127 height 14
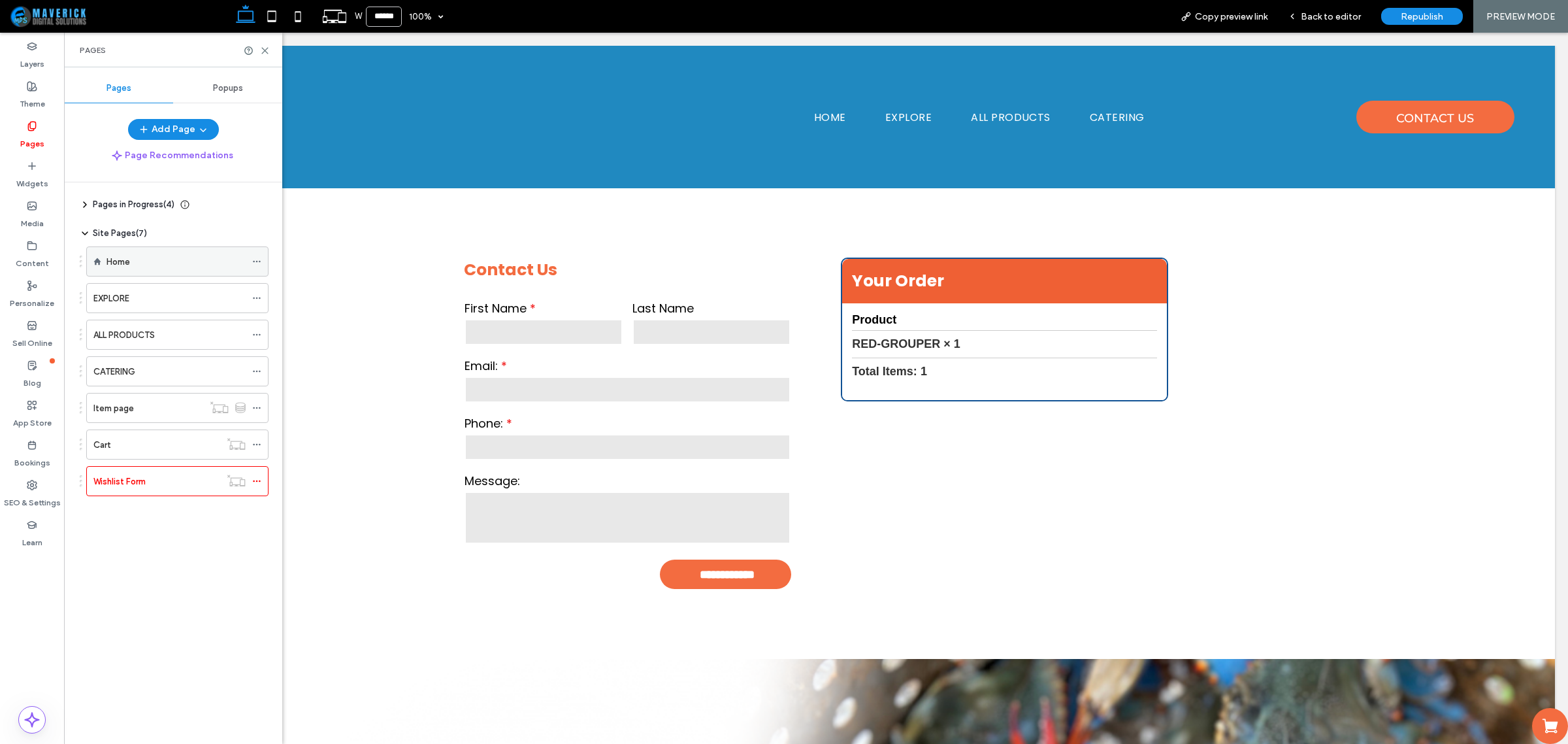
click at [159, 273] on div "Home" at bounding box center [176, 261] width 139 height 29
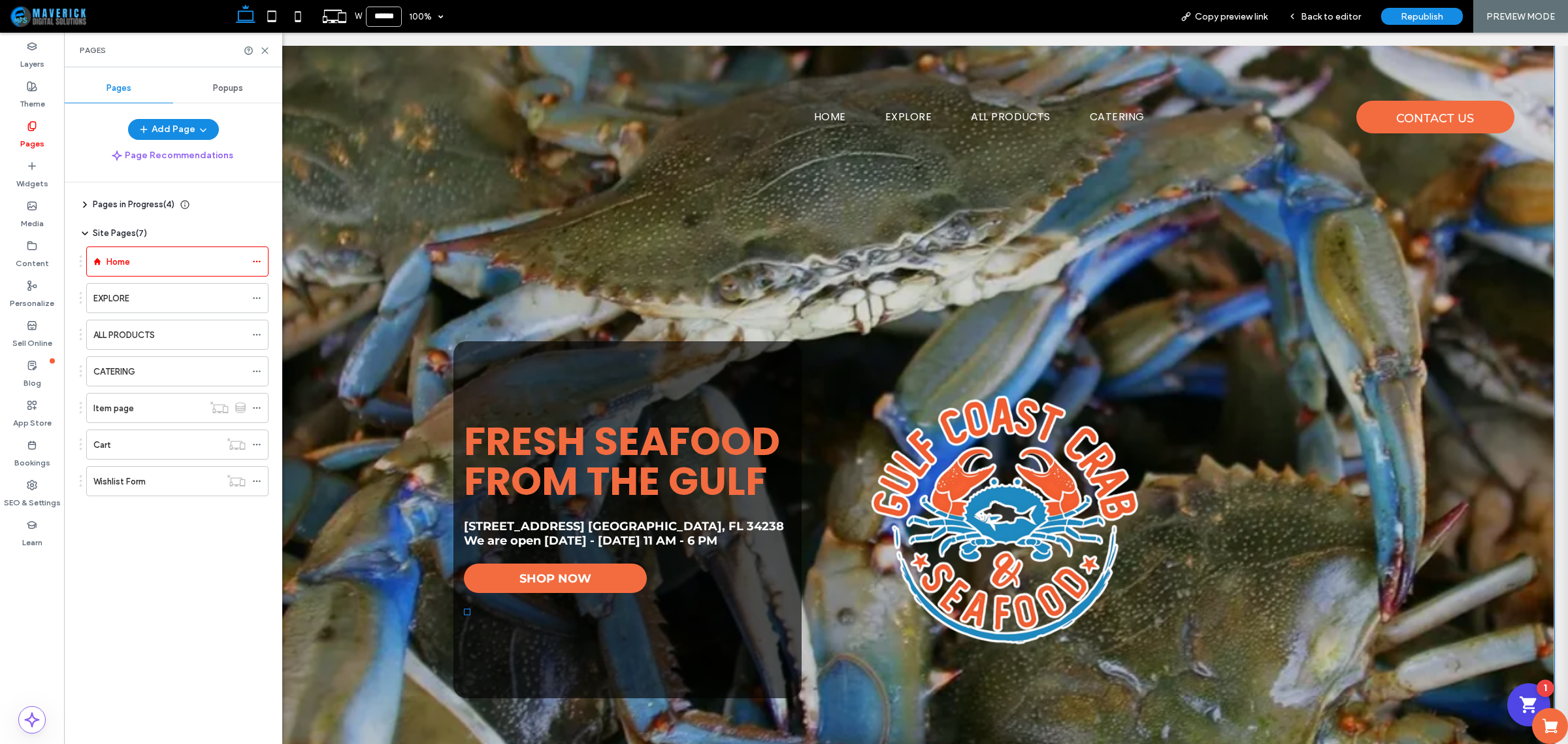
click at [1507, 698] on div "Shopping Cart" at bounding box center [1529, 705] width 43 height 43
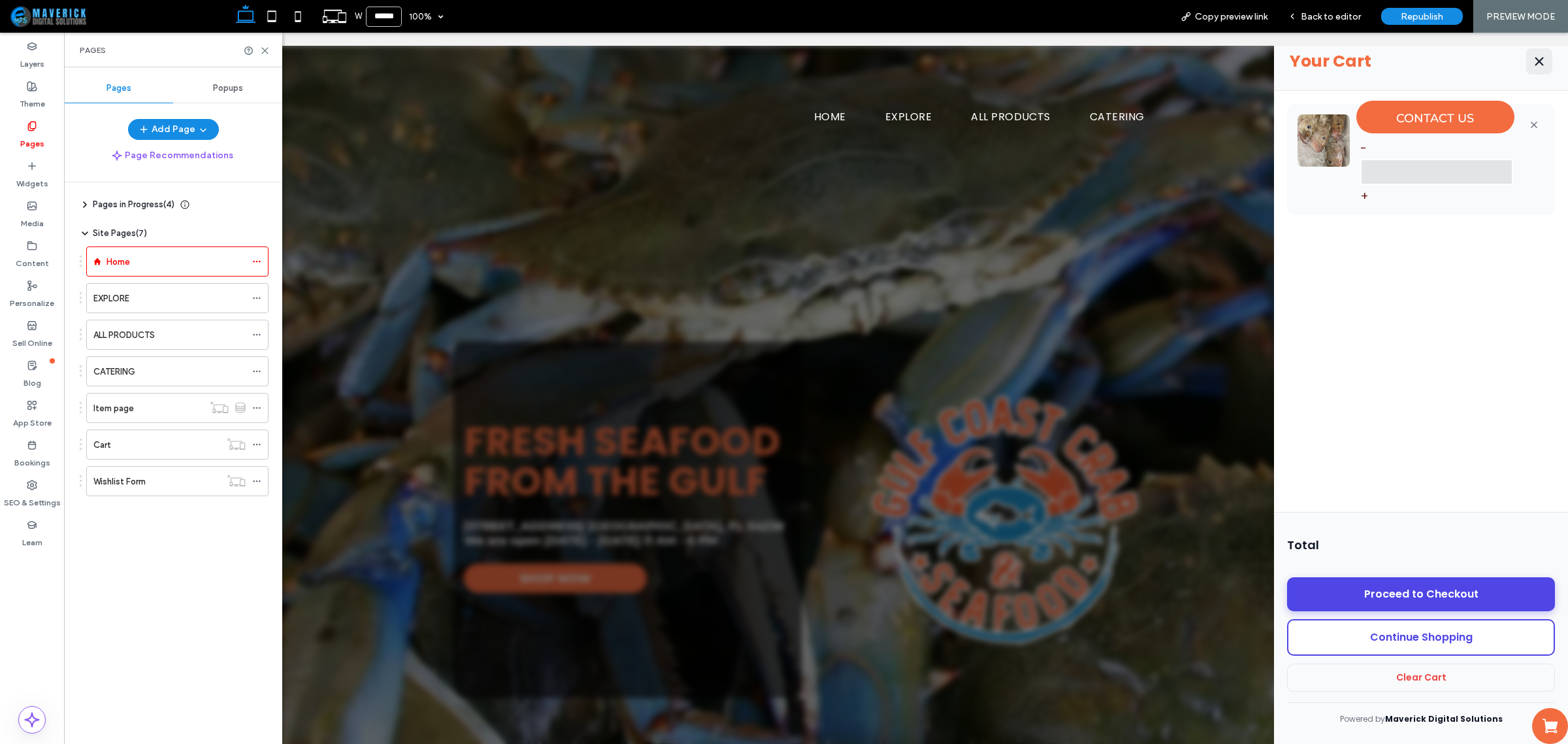
click at [1531, 59] on icon "Close Cart" at bounding box center [1539, 61] width 15 height 15
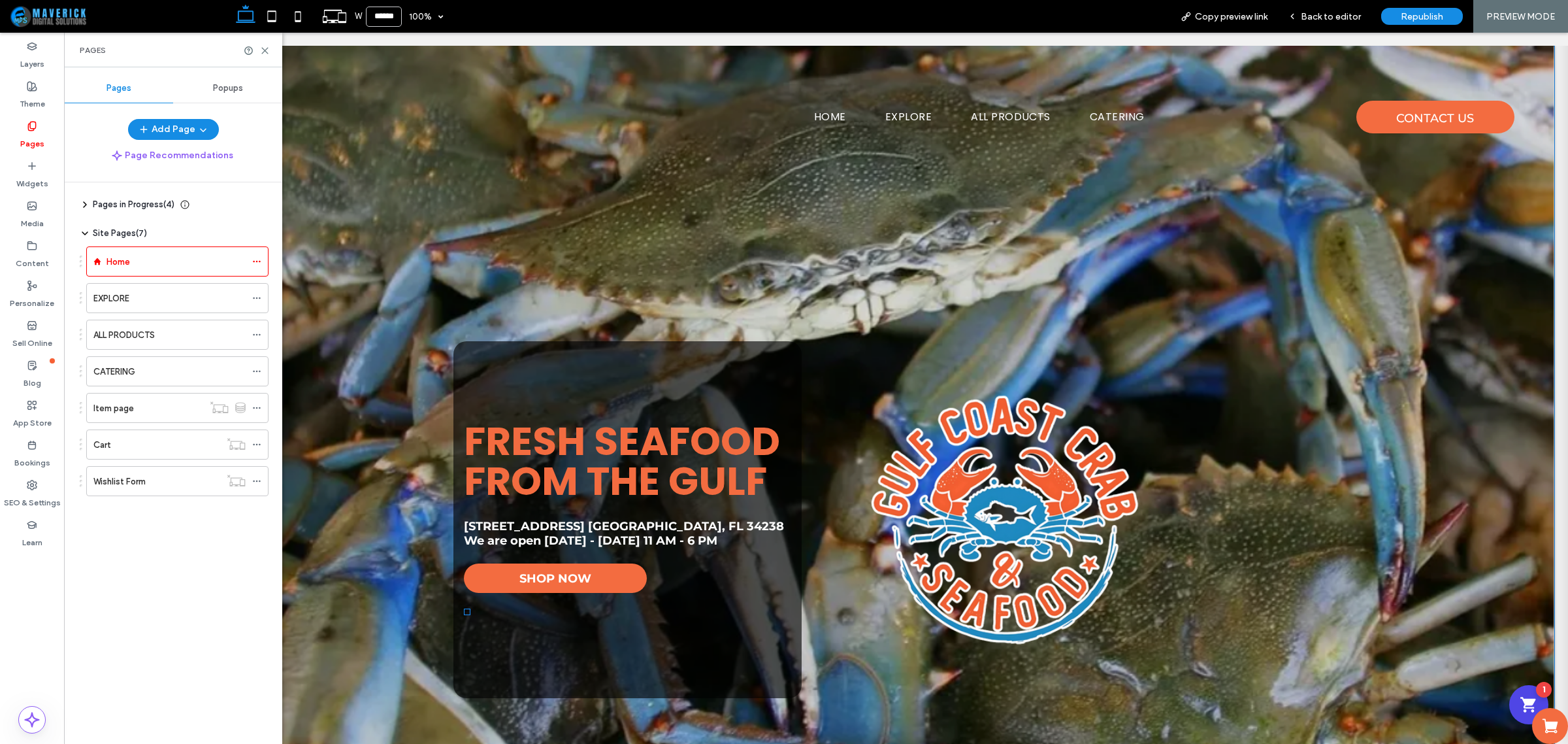
click at [464, 610] on div "1 Your Cart Red Grouper − * + Total Proceed to Checkout Continue Shopping Clear…" at bounding box center [467, 612] width 6 height 6
click at [487, 623] on div "Fresh Seafood from the Gulf 6986 Beneva Rd. Sarasota, FL 34238 We are open Tues…" at bounding box center [628, 519] width 348 height 356
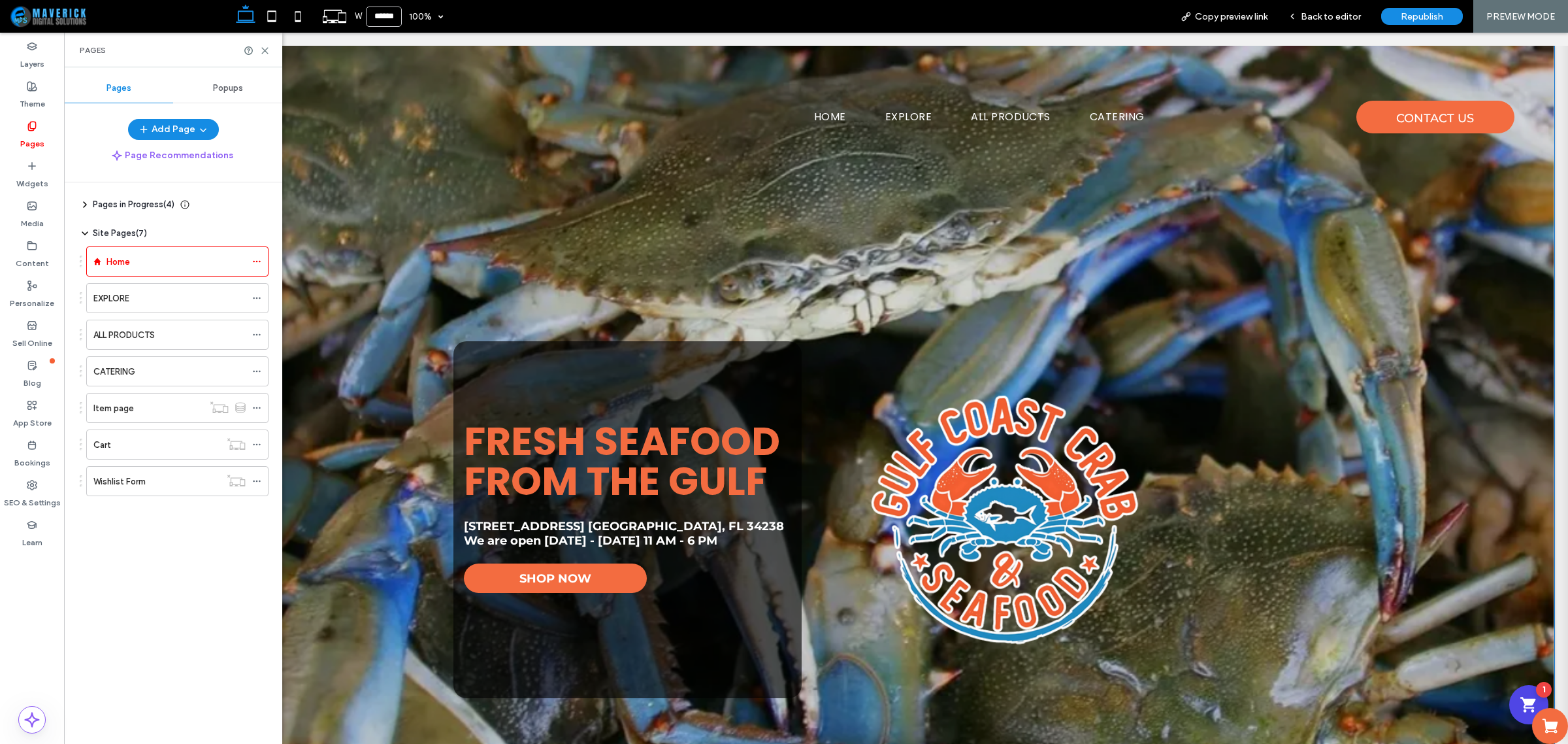
click at [611, 379] on div "Fresh Seafood from the Gulf 6986 Beneva Rd. Sarasota, FL 34238 We are open Tues…" at bounding box center [628, 519] width 348 height 356
click at [620, 455] on strong "Fresh Seafood from the Gulf" at bounding box center [622, 461] width 316 height 95
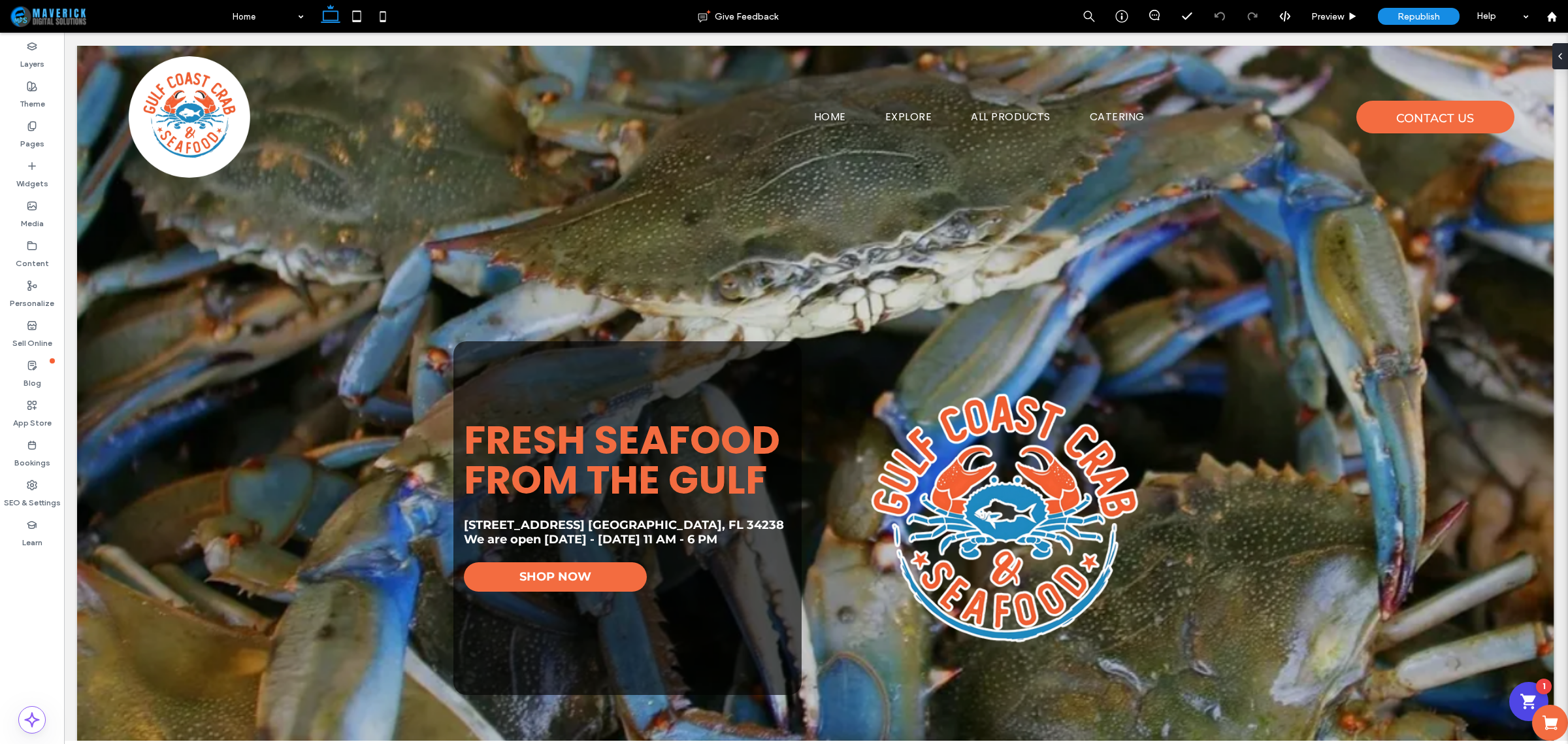
click at [514, 623] on div "Fresh Seafood from the Gulf [STREET_ADDRESS] [GEOGRAPHIC_DATA] We are open [DAT…" at bounding box center [628, 517] width 348 height 353
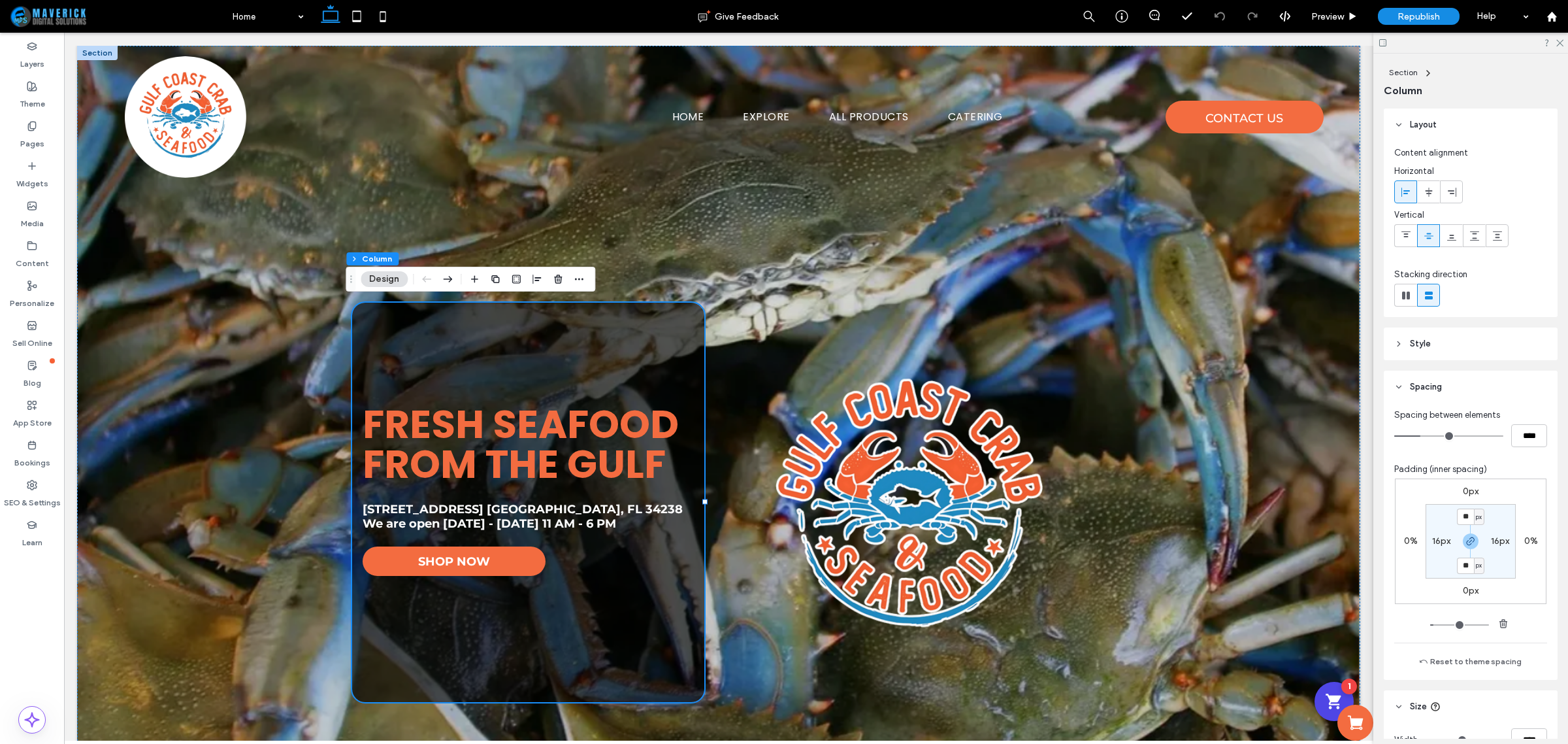
click at [402, 616] on div "Fresh Seafood from the Gulf [STREET_ADDRESS] [GEOGRAPHIC_DATA] We are open [DAT…" at bounding box center [528, 503] width 351 height 400
click at [579, 602] on div "Fresh Seafood from the Gulf [STREET_ADDRESS] [GEOGRAPHIC_DATA] We are open [DAT…" at bounding box center [528, 503] width 351 height 400
click at [1312, 696] on div "Shopping Cart" at bounding box center [1334, 701] width 43 height 43
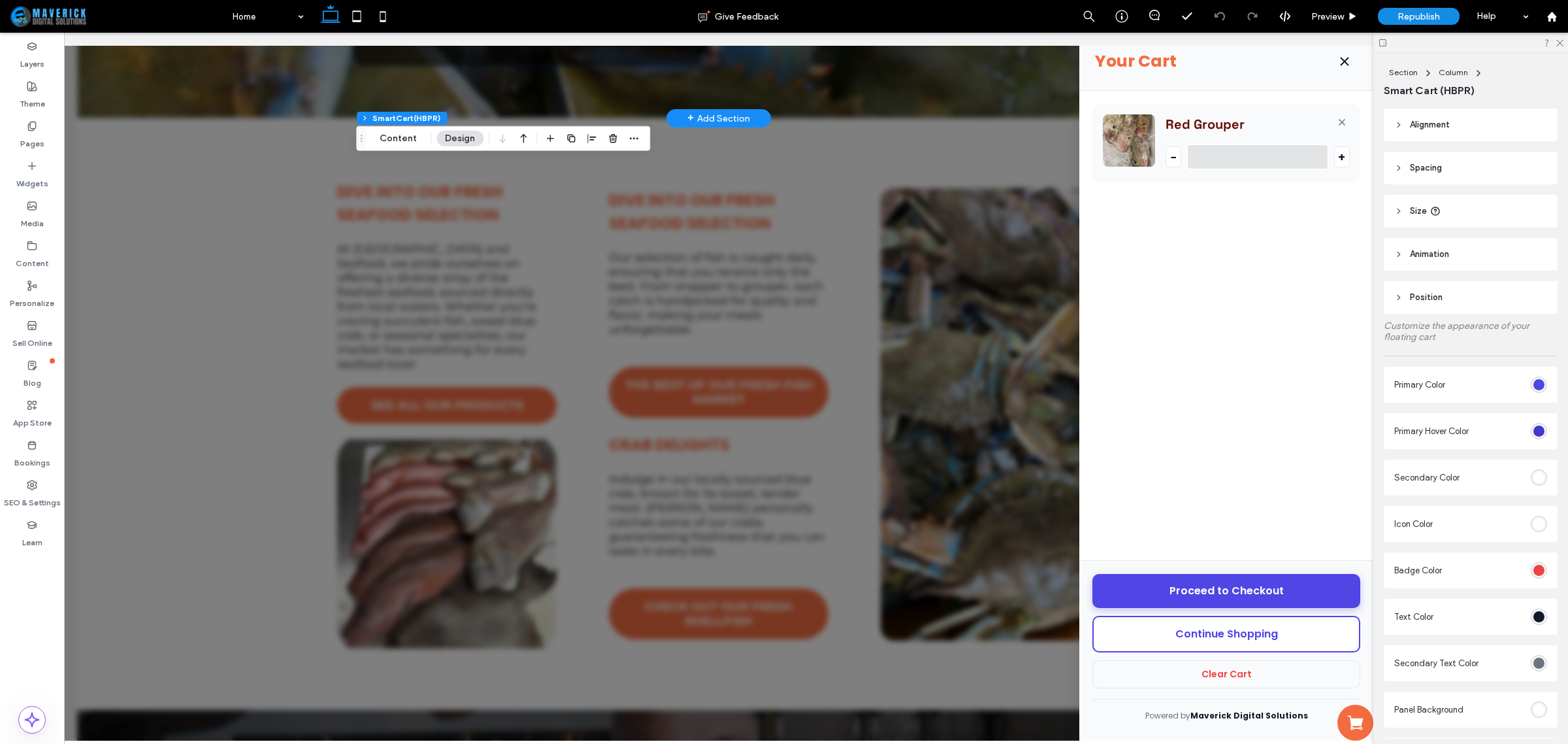
scroll to position [653, 0]
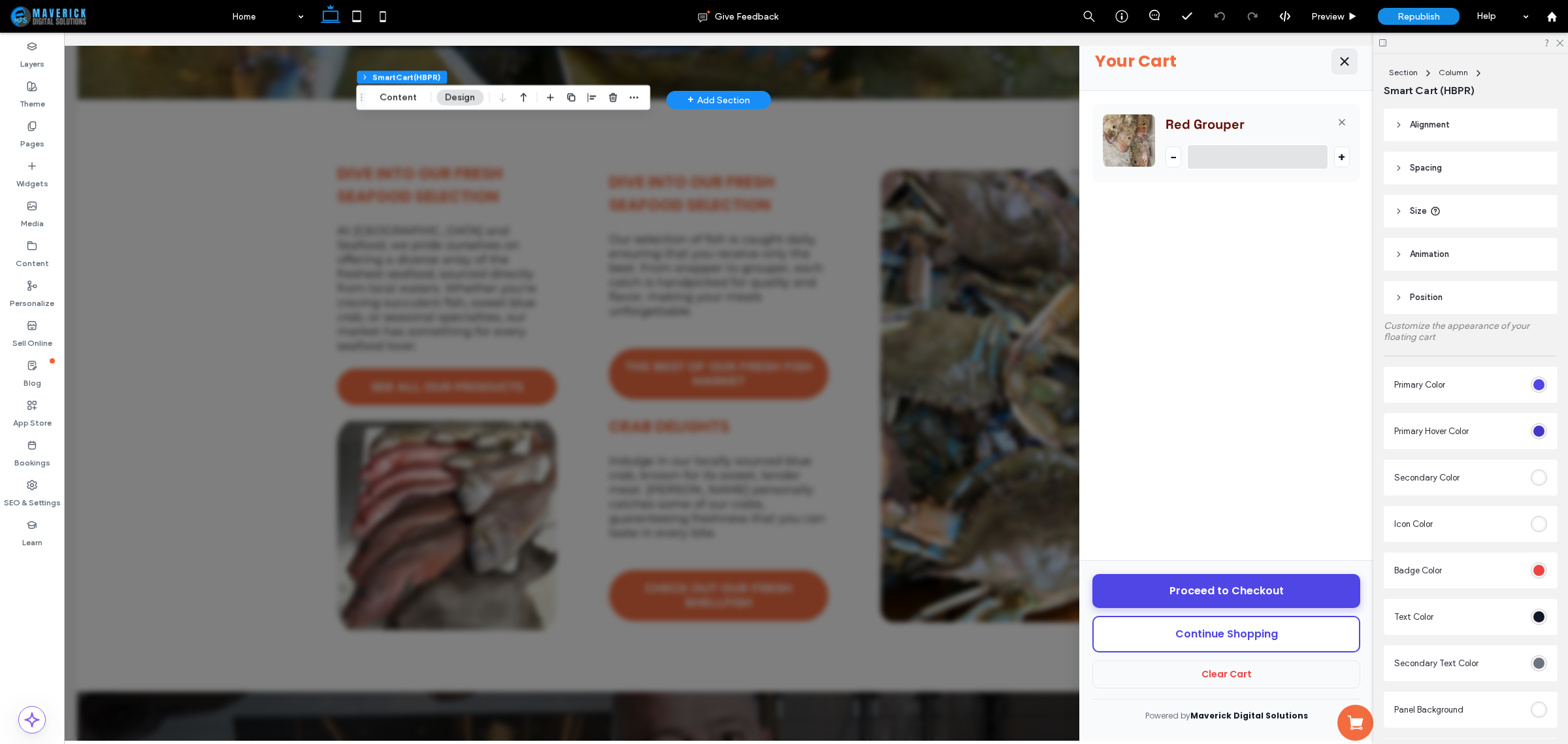
click at [1341, 59] on line "Close Cart" at bounding box center [1344, 61] width 8 height 8
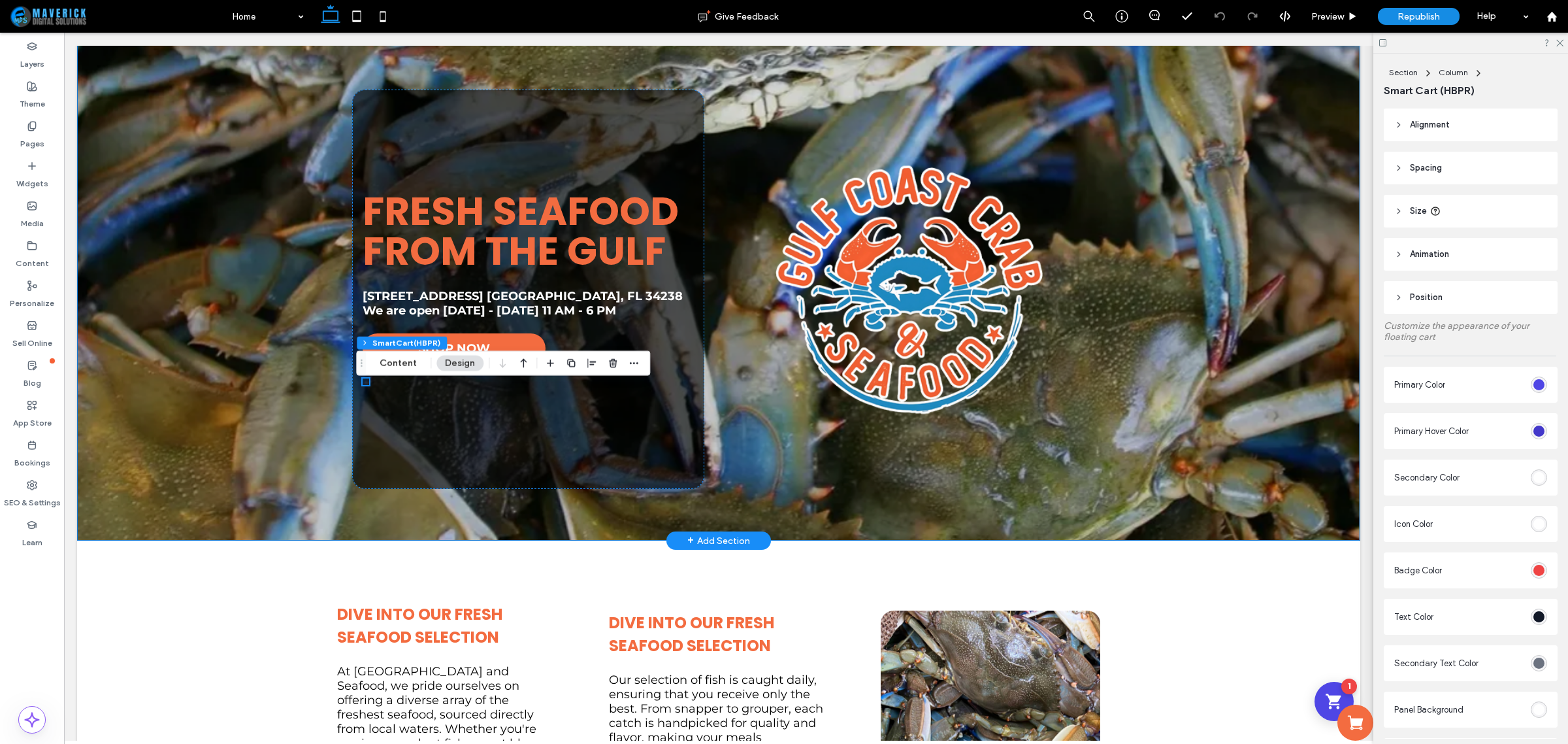
scroll to position [206, 0]
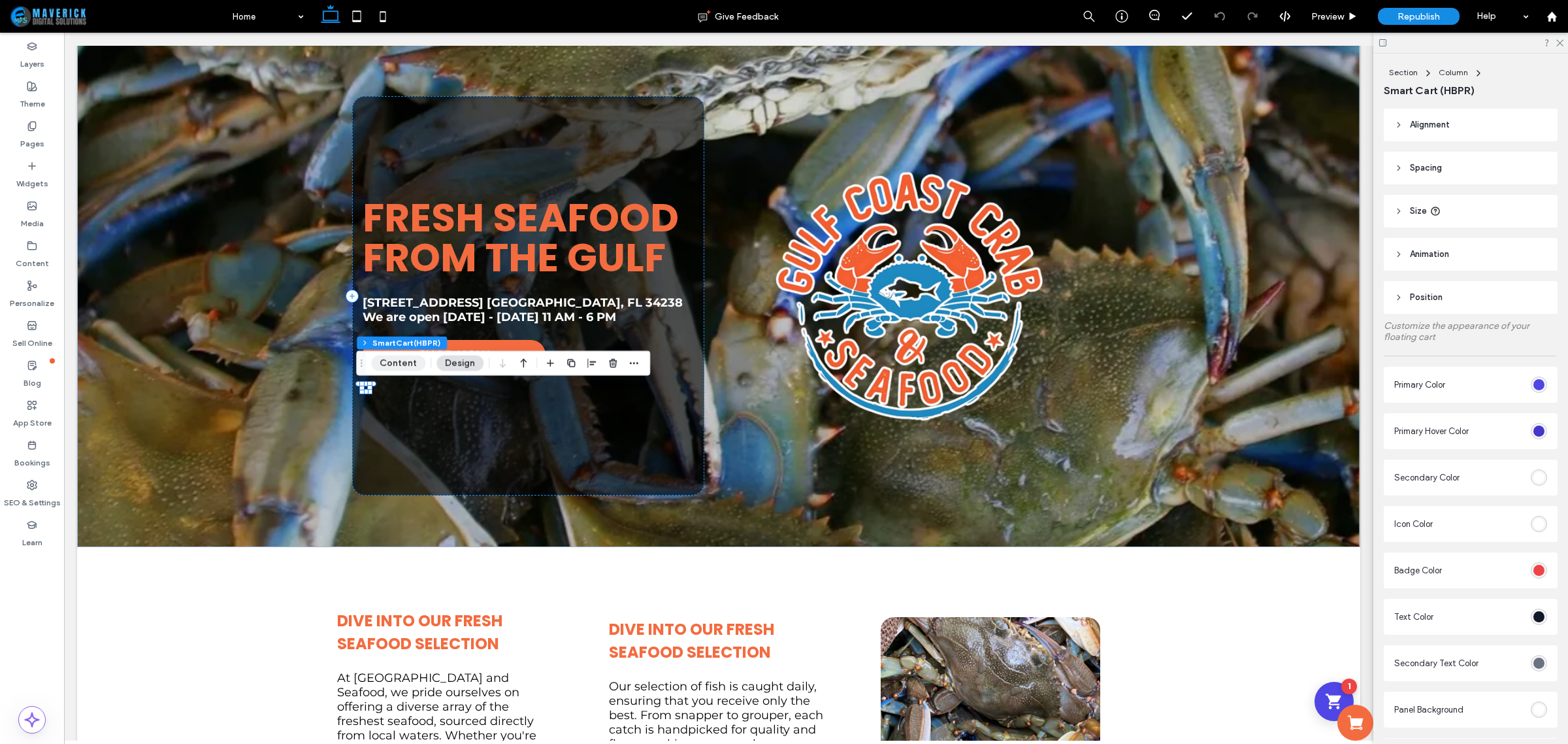
click at [399, 361] on button "Content" at bounding box center [398, 363] width 54 height 15
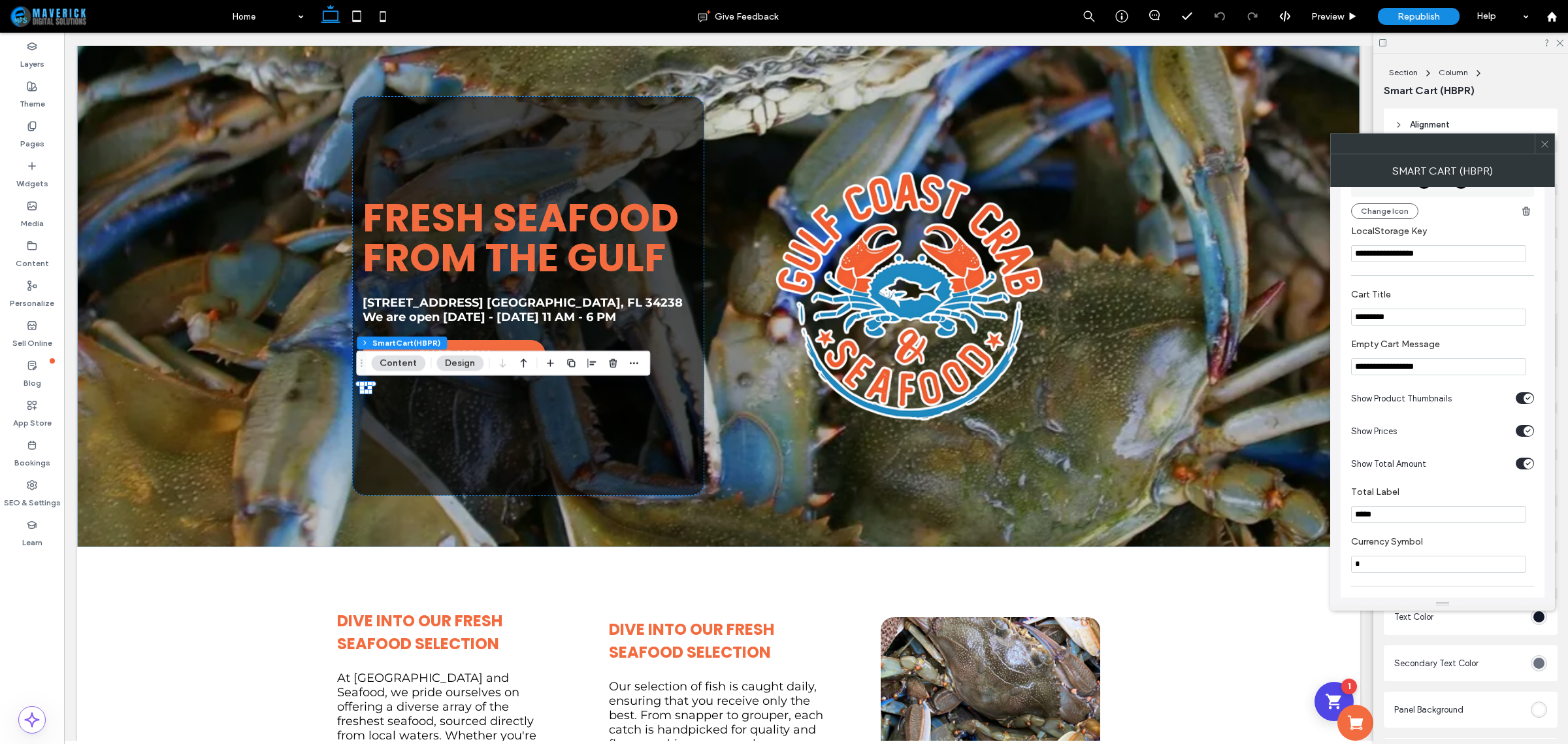
scroll to position [0, 0]
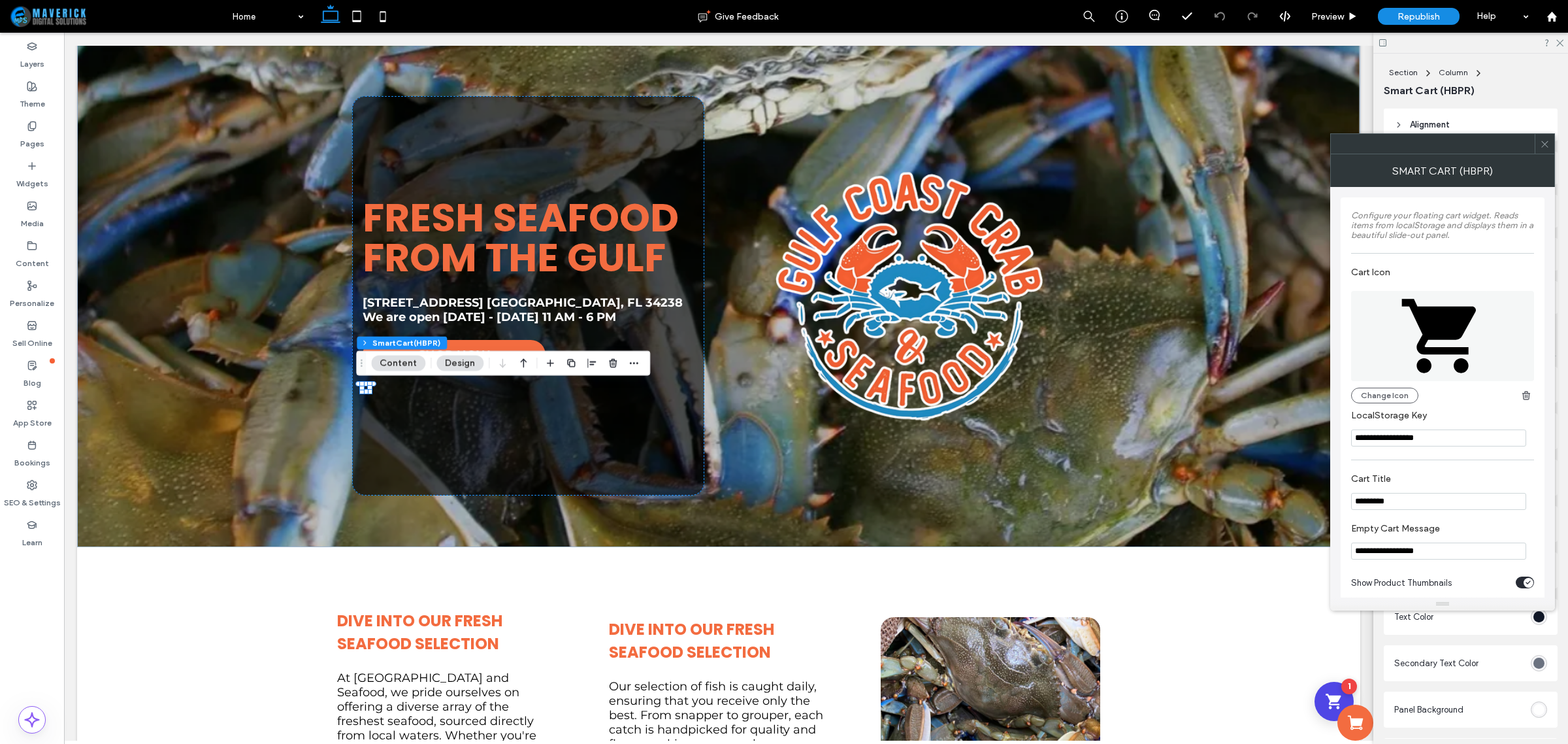
click at [1544, 147] on icon at bounding box center [1545, 144] width 10 height 10
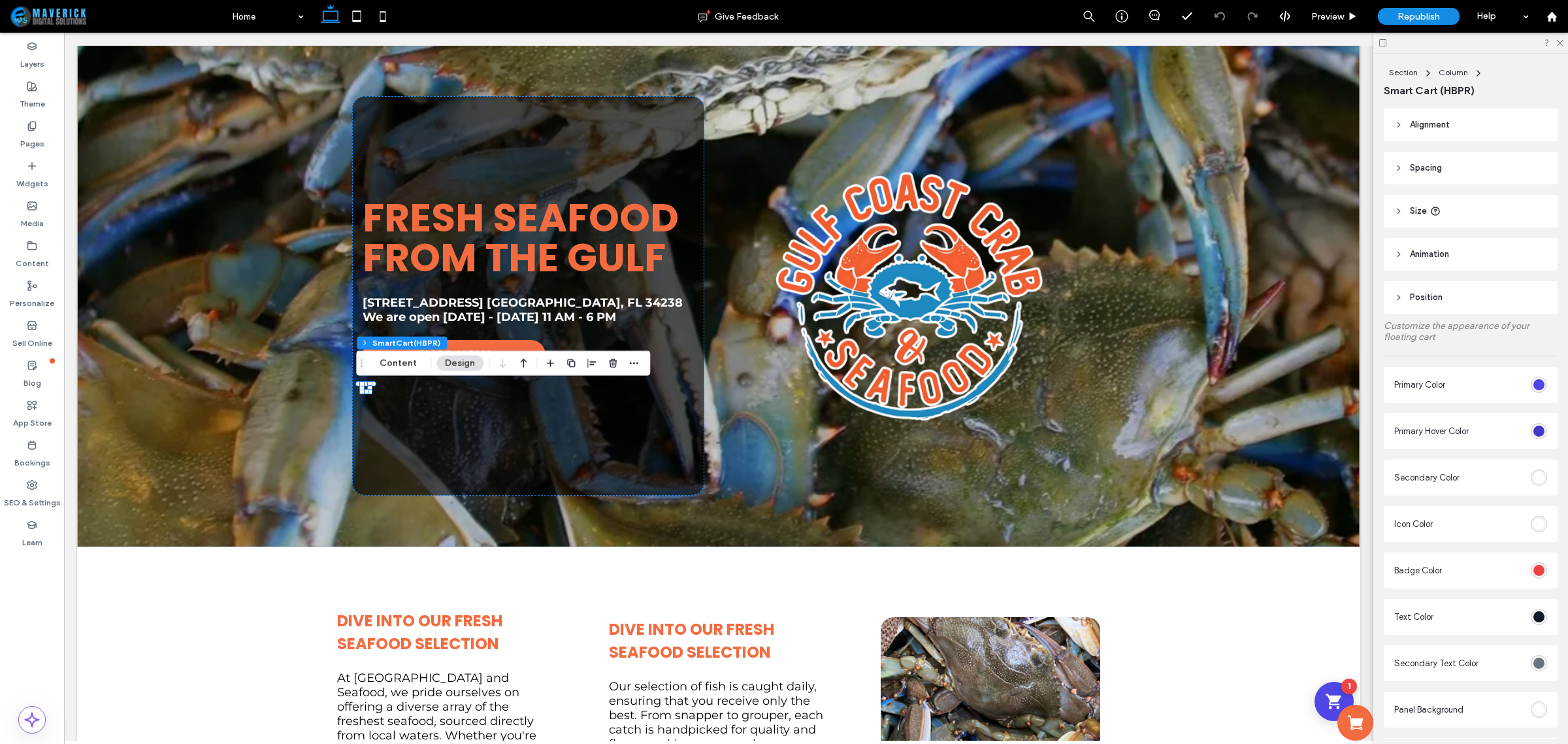
click at [1533, 382] on div "#4F46E5" at bounding box center [1539, 385] width 11 height 11
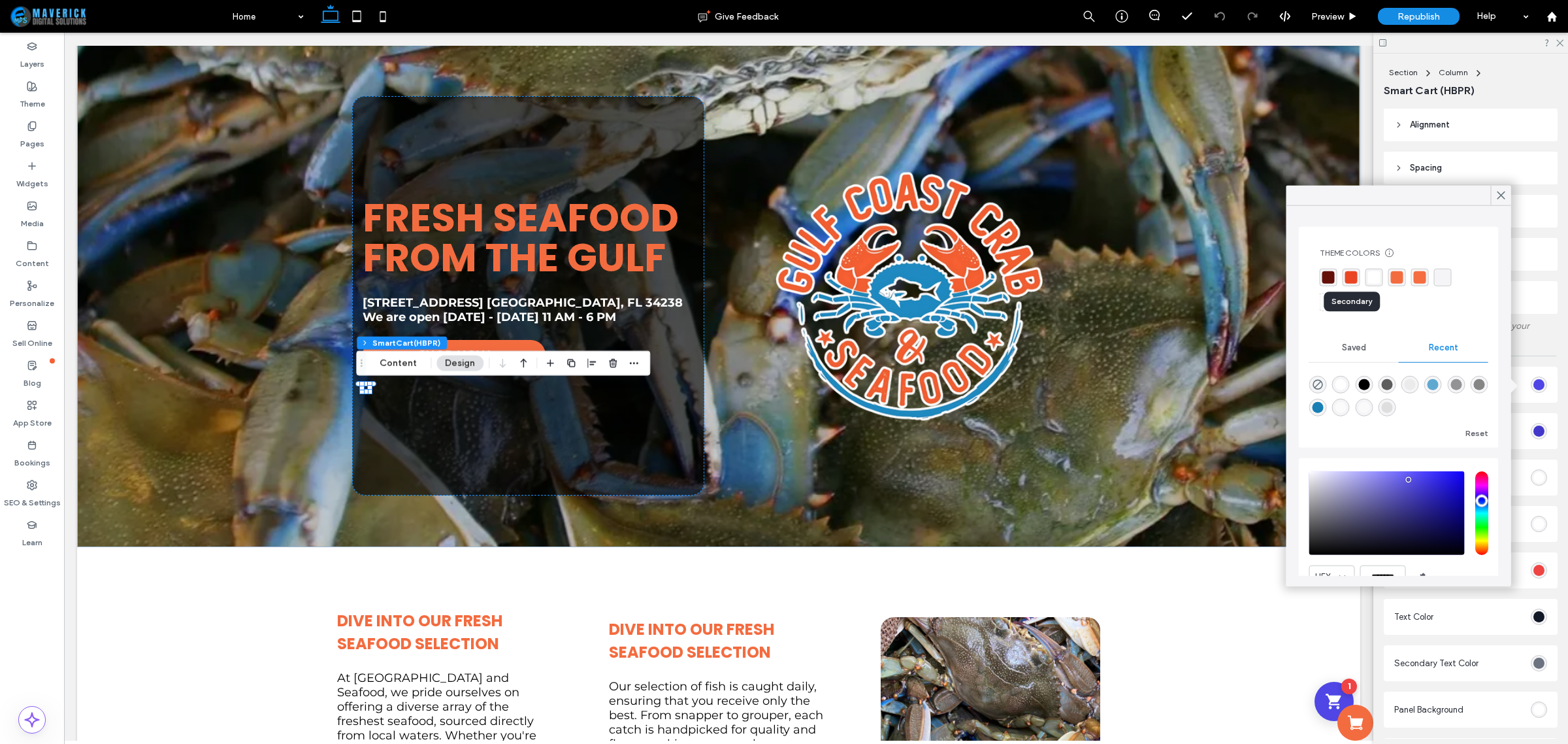
click at [1350, 272] on div "rgba(235, 70, 36, 1)" at bounding box center [1351, 278] width 13 height 13
click at [1500, 195] on use at bounding box center [1501, 195] width 7 height 7
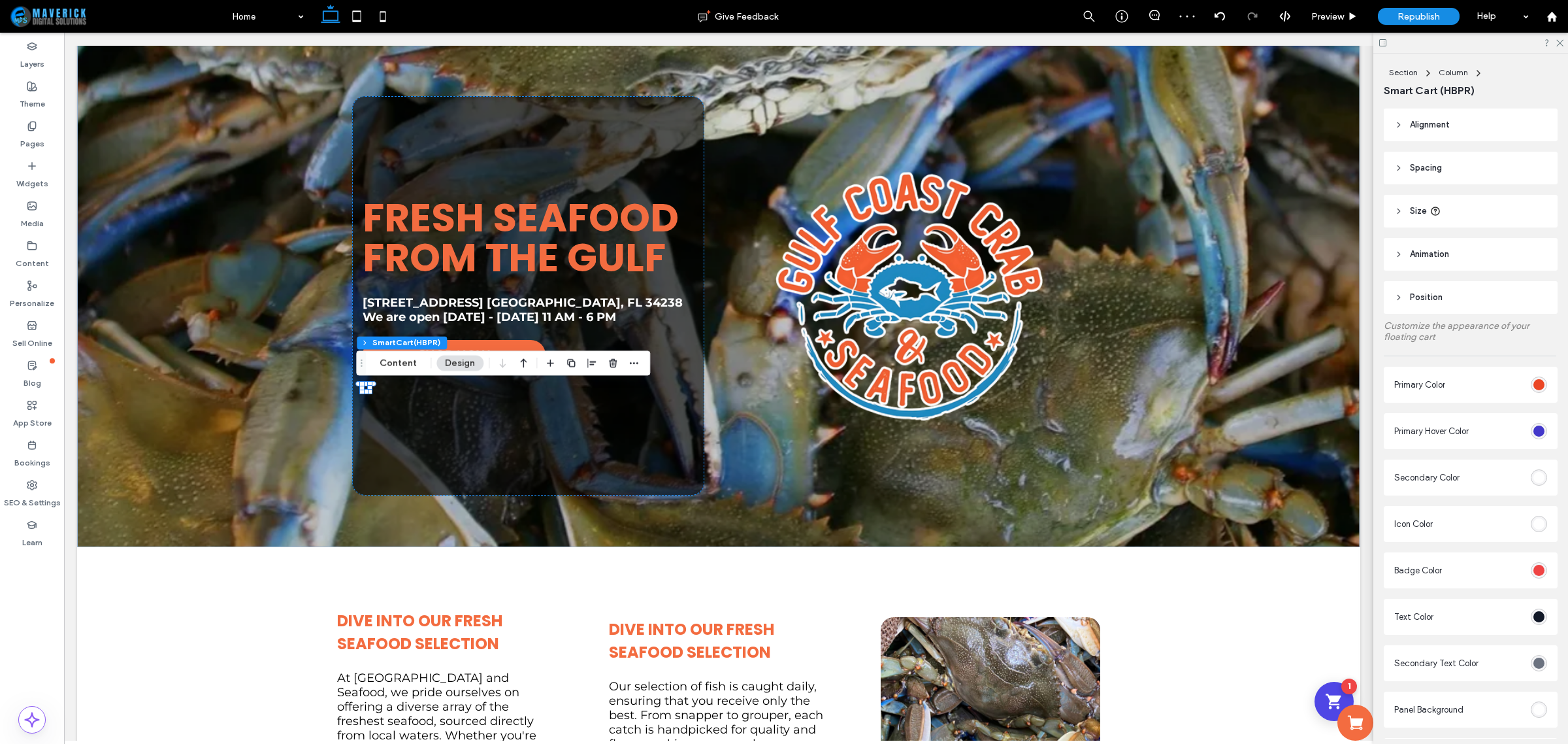
click at [1533, 430] on div "#4338CA" at bounding box center [1539, 431] width 11 height 11
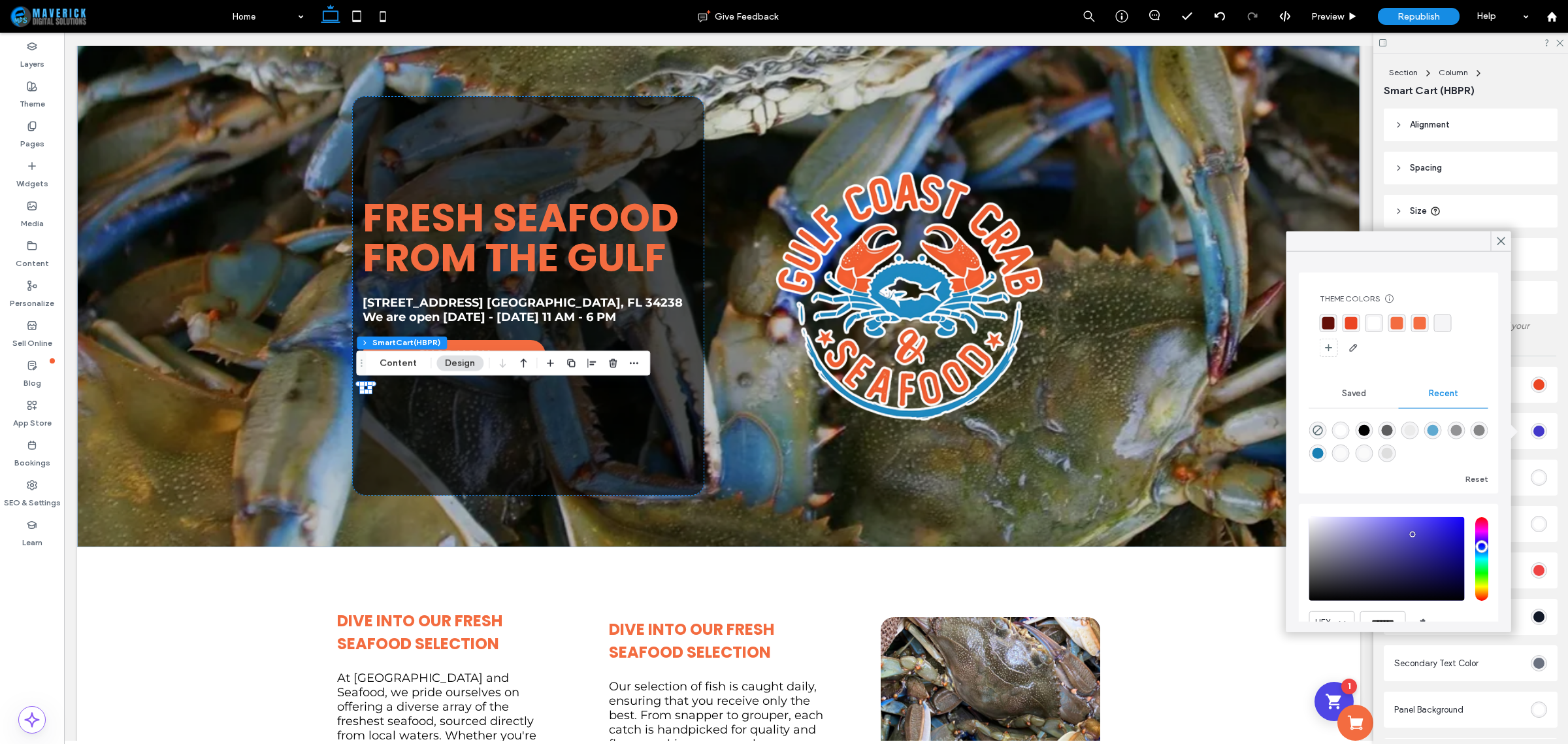
click at [1352, 319] on div "rgba(235, 70, 36, 1)" at bounding box center [1351, 324] width 13 height 13
click at [1497, 242] on icon at bounding box center [1501, 241] width 12 height 12
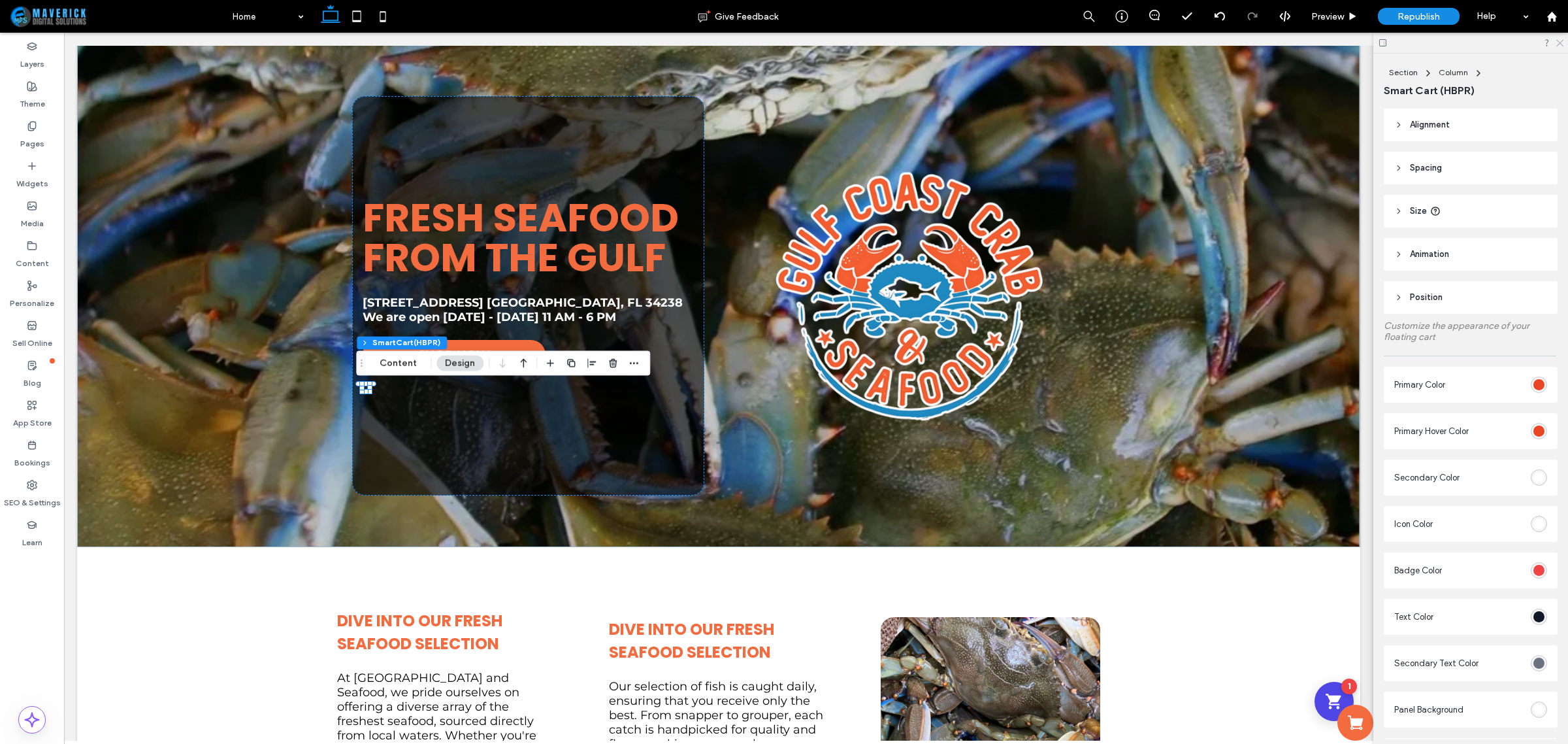
click at [1558, 43] on icon at bounding box center [1559, 42] width 8 height 8
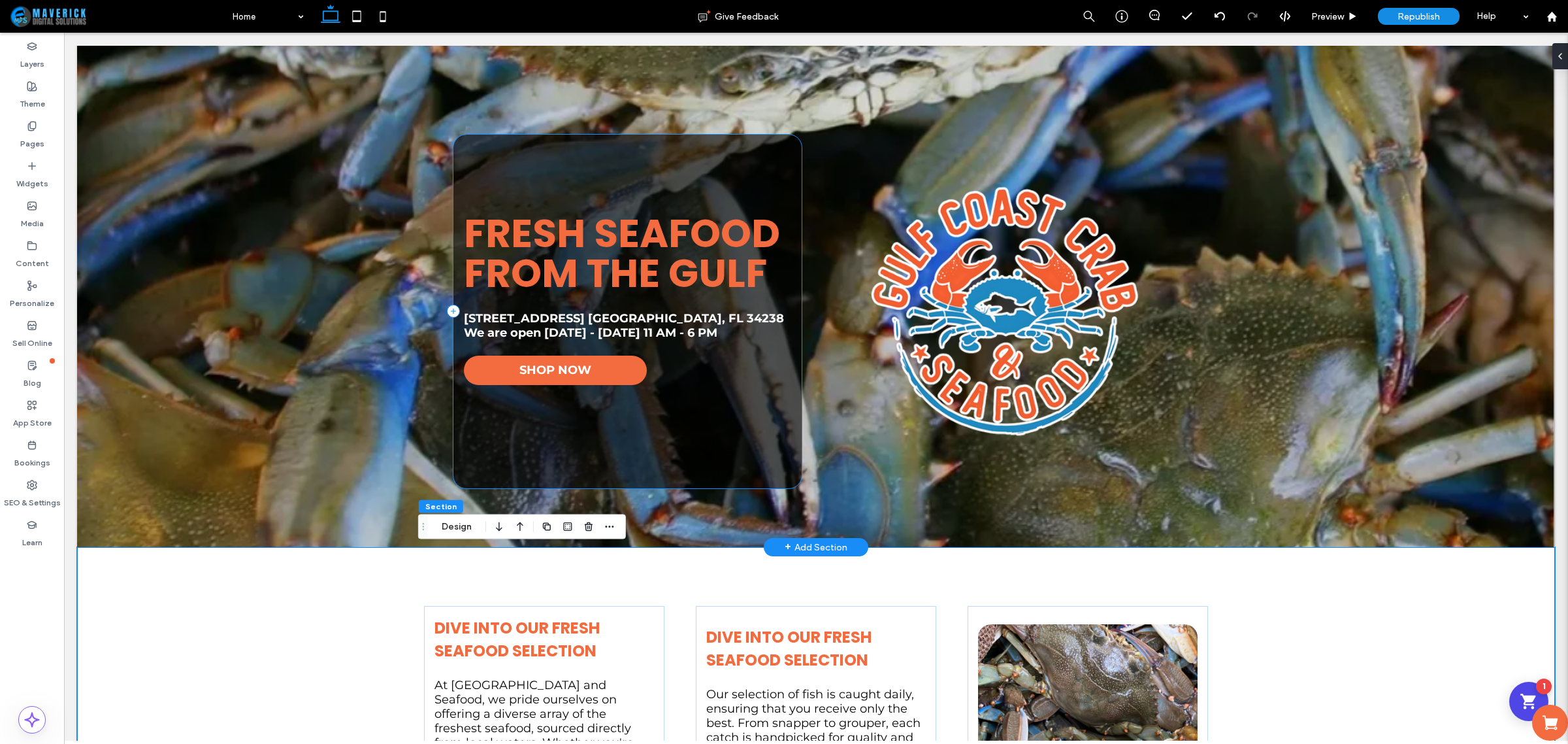
click at [471, 413] on div "Fresh Seafood from the Gulf [STREET_ADDRESS] [GEOGRAPHIC_DATA] We are open [DAT…" at bounding box center [628, 311] width 348 height 353
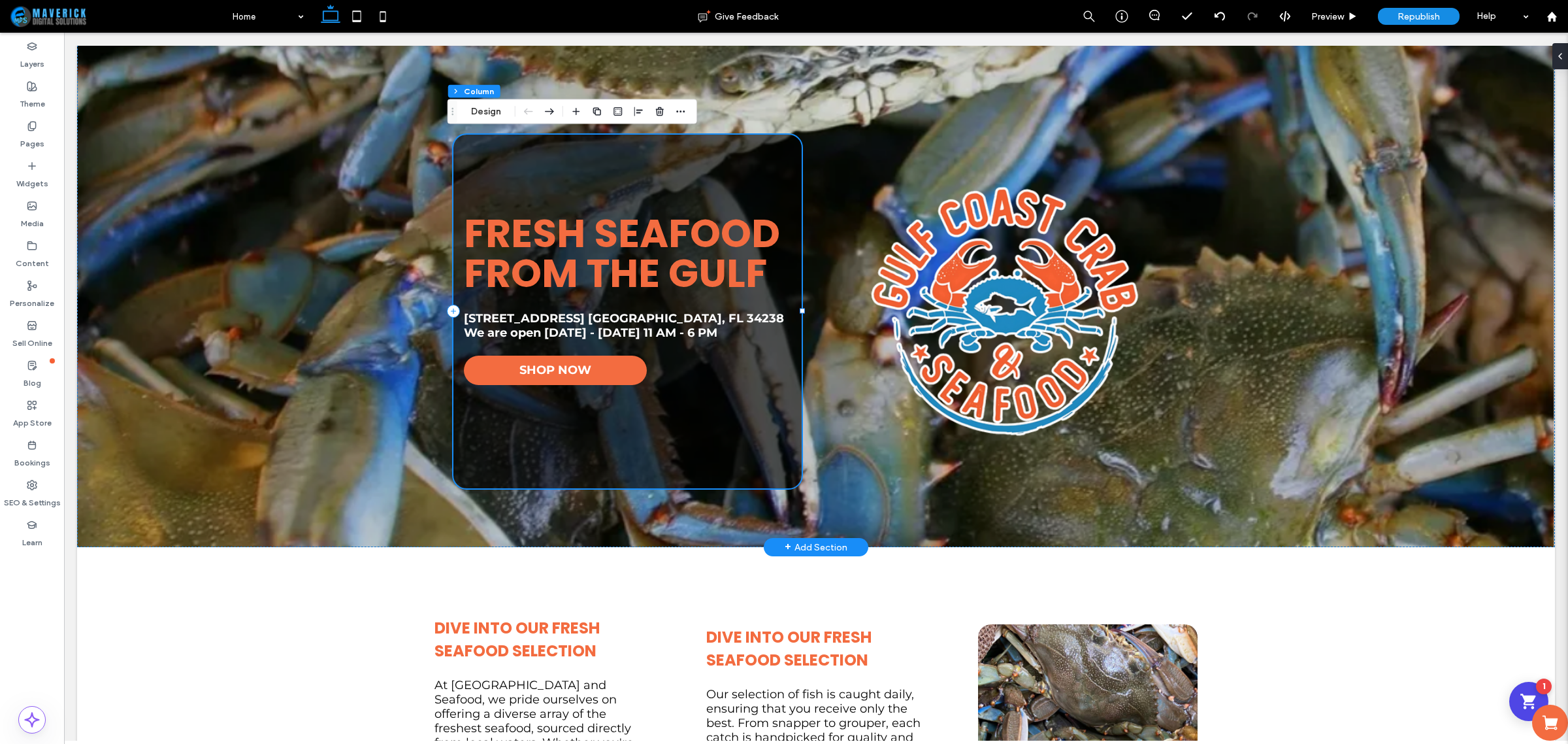
click at [471, 413] on div "Fresh Seafood from the Gulf [STREET_ADDRESS] [GEOGRAPHIC_DATA] We are open [DAT…" at bounding box center [628, 311] width 348 height 353
click at [495, 412] on div "Fresh Seafood from the Gulf [STREET_ADDRESS] [GEOGRAPHIC_DATA] We are open [DAT…" at bounding box center [628, 311] width 348 height 353
click at [47, 47] on div "Layers" at bounding box center [32, 55] width 64 height 40
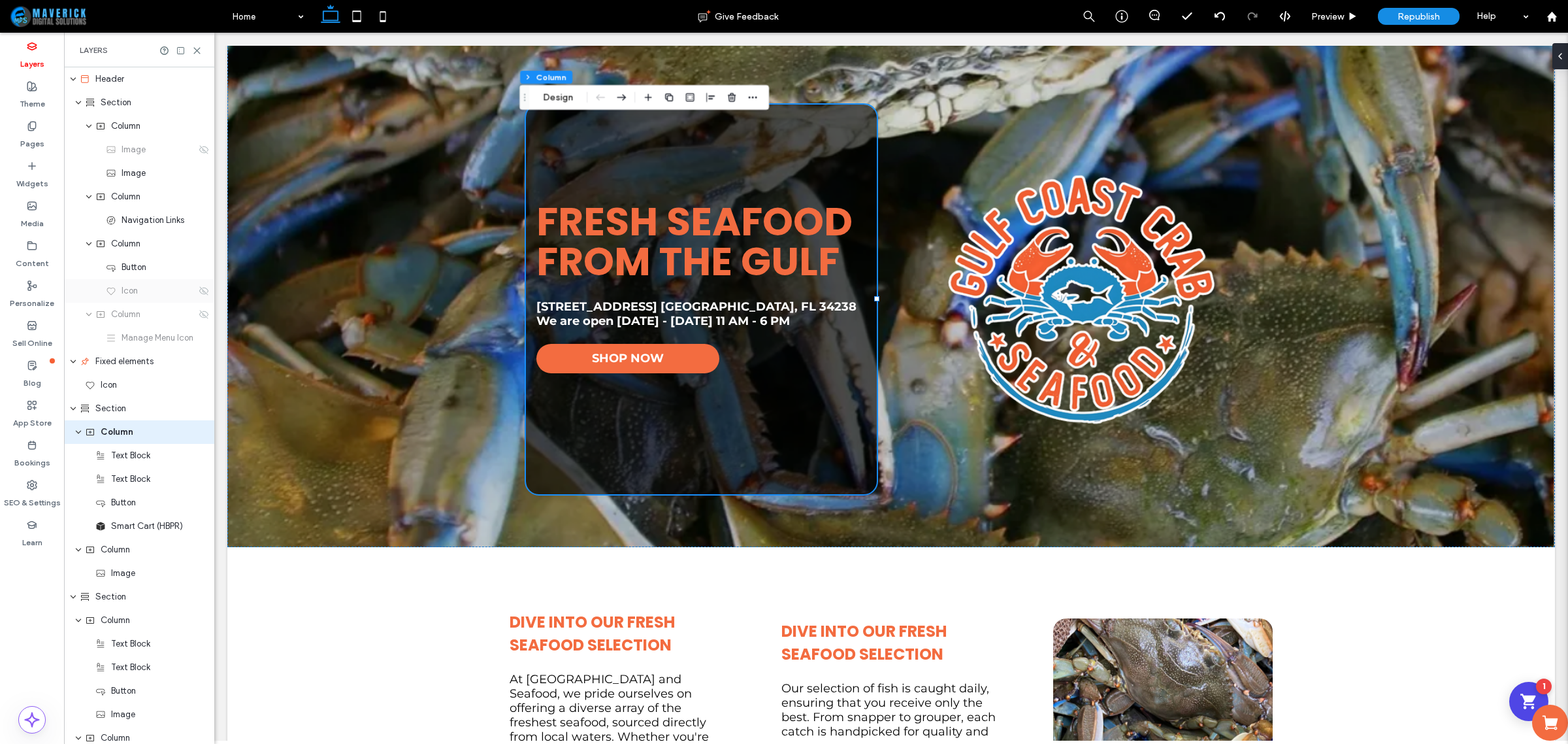
scroll to position [26, 0]
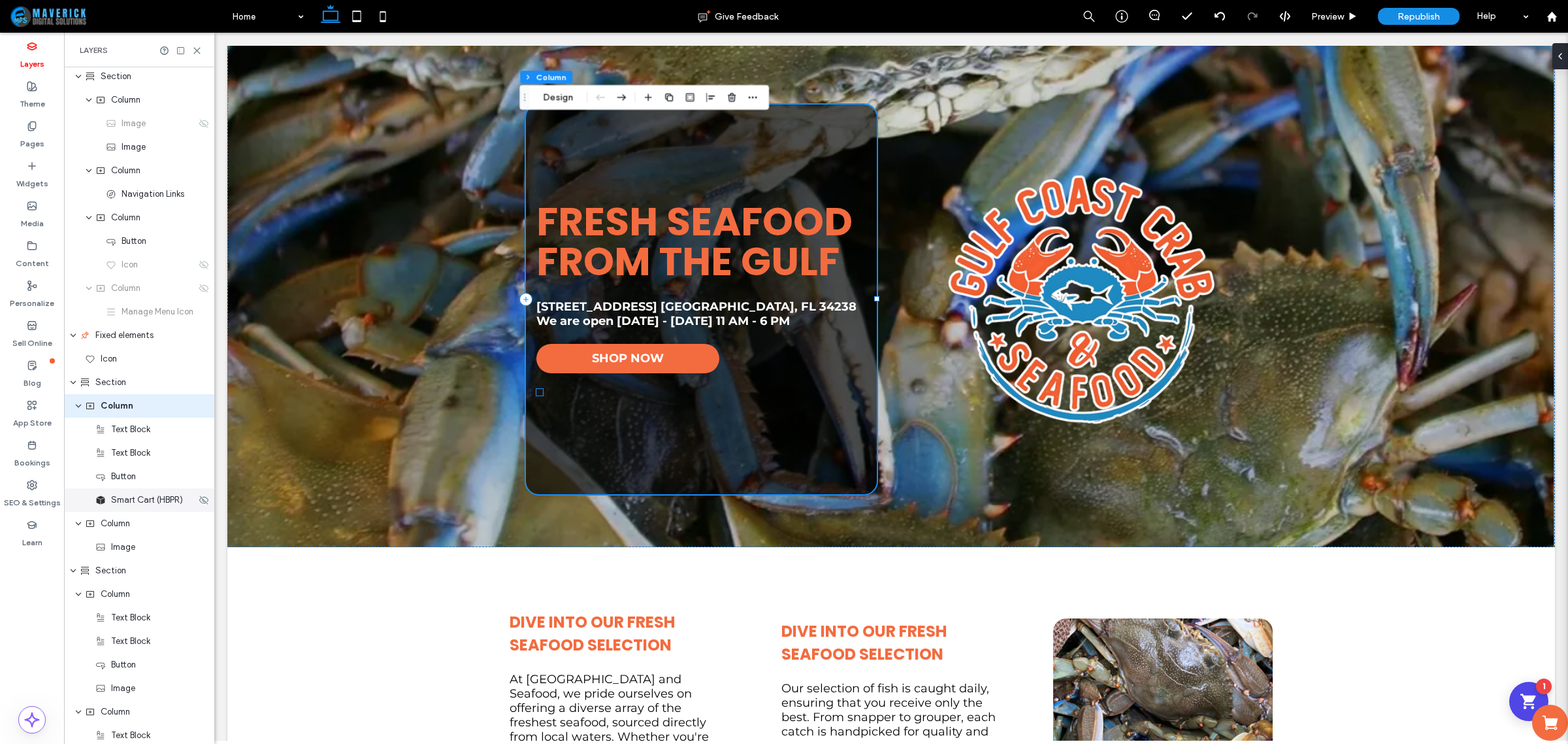
click at [139, 503] on span "Smart Cart (HBPR)" at bounding box center [146, 500] width 72 height 13
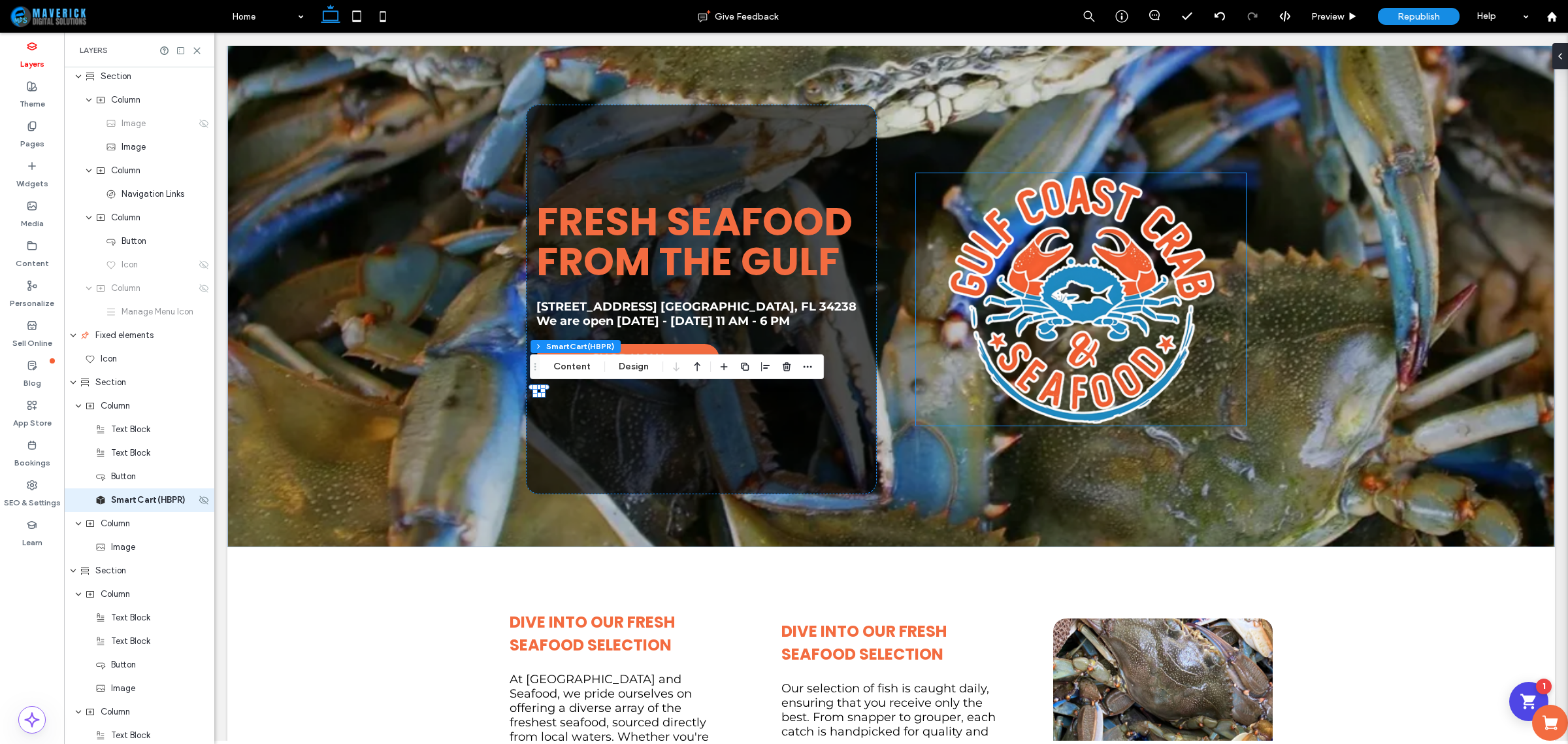
scroll to position [120, 0]
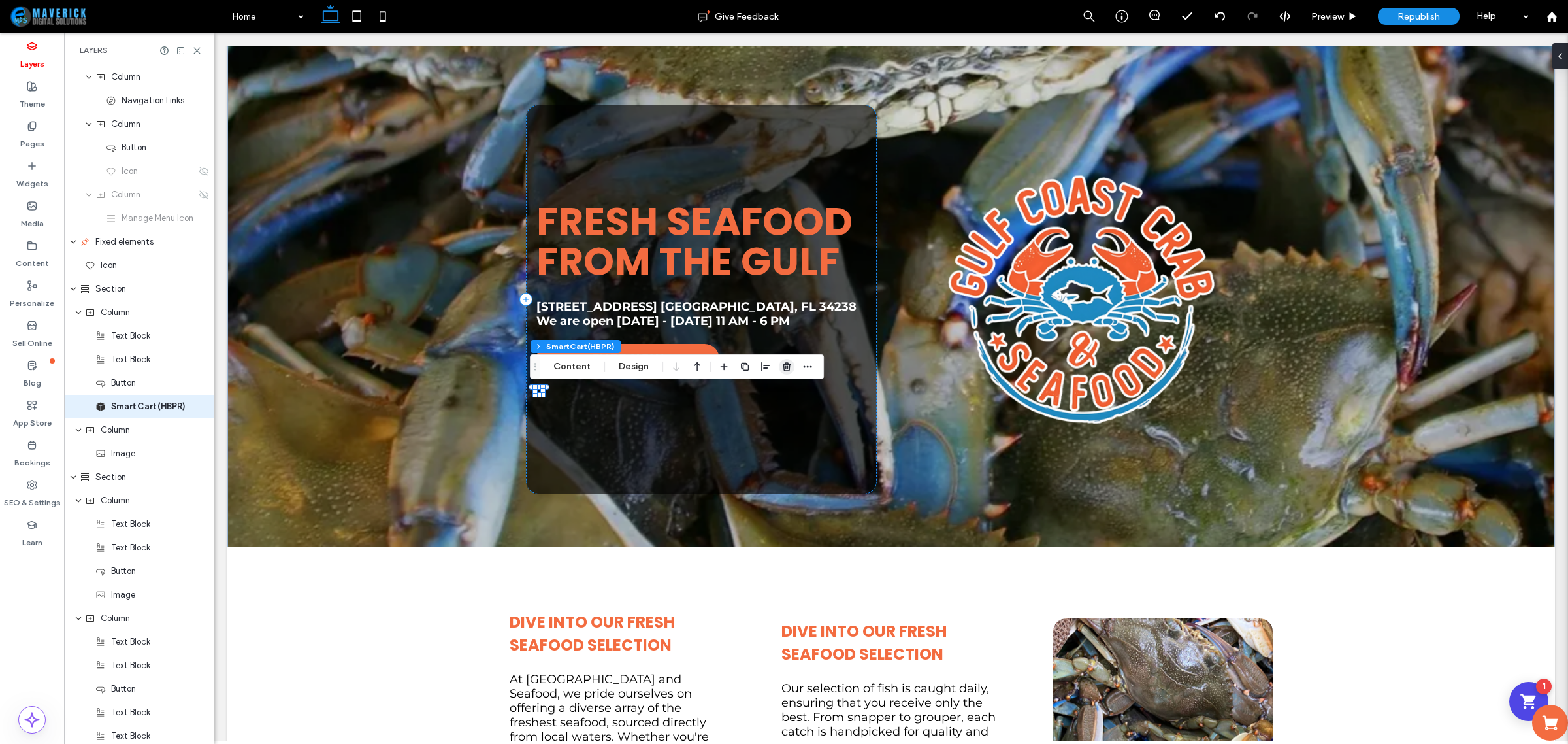
click at [785, 371] on icon "button" at bounding box center [786, 366] width 10 height 10
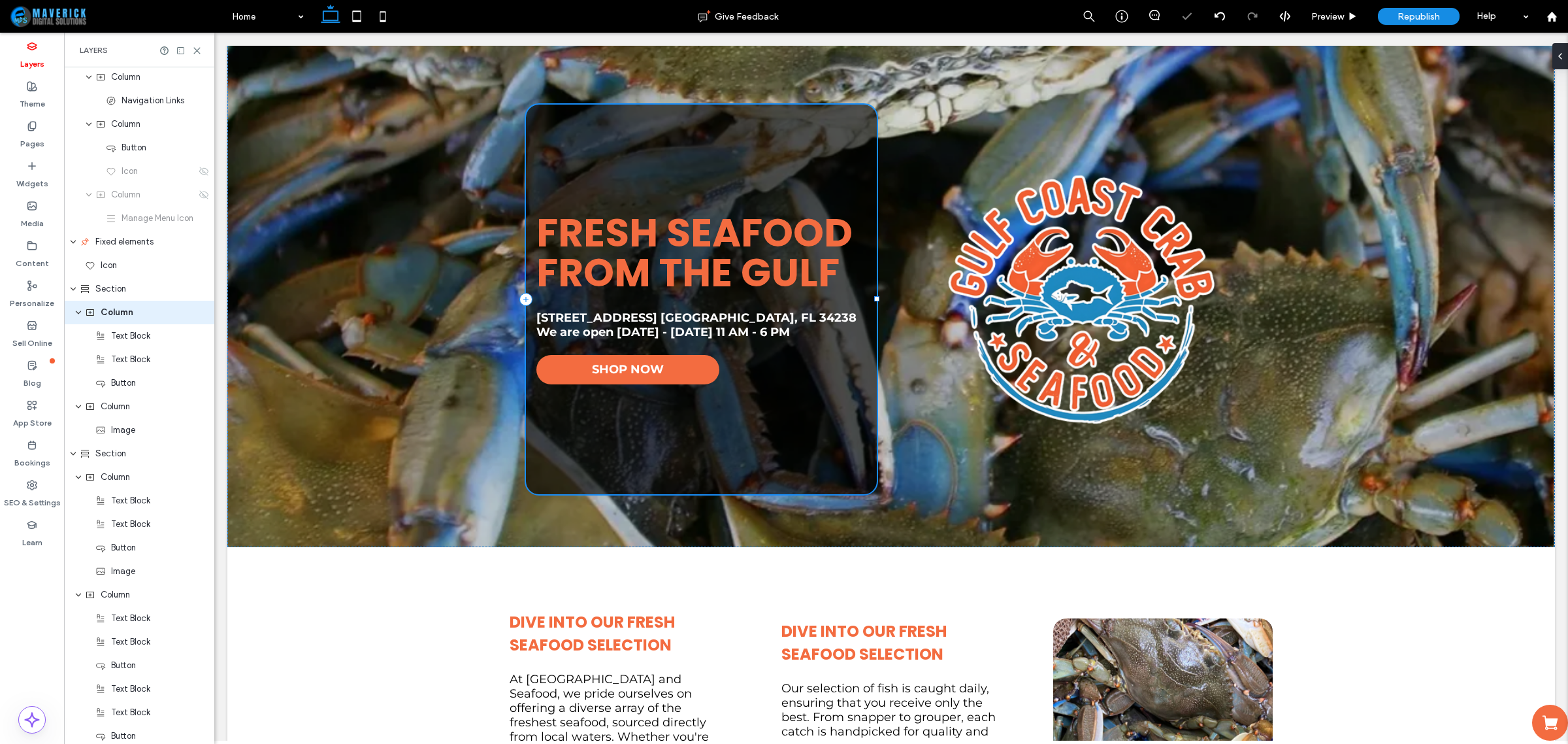
scroll to position [26, 0]
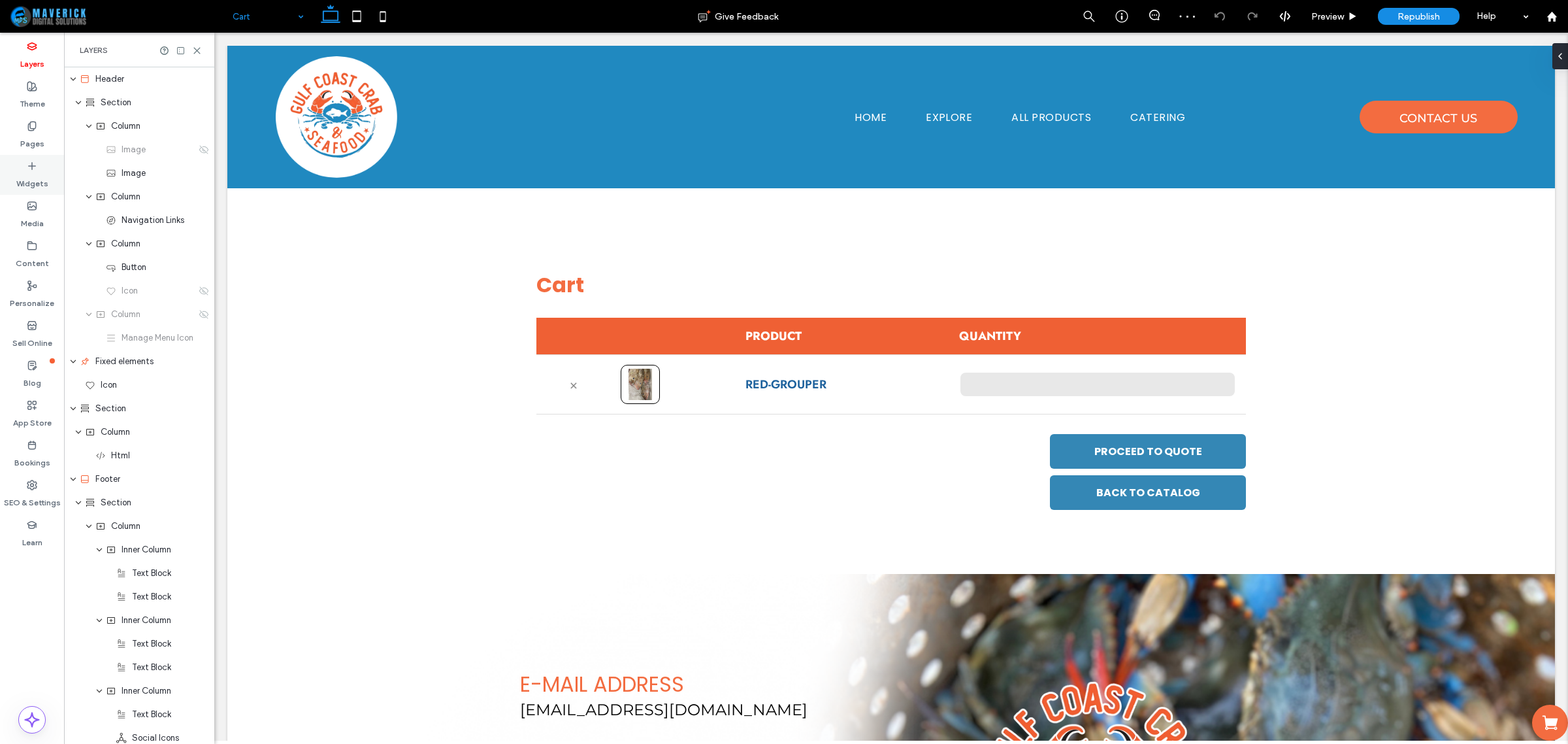
click at [47, 157] on div "Widgets" at bounding box center [32, 174] width 64 height 40
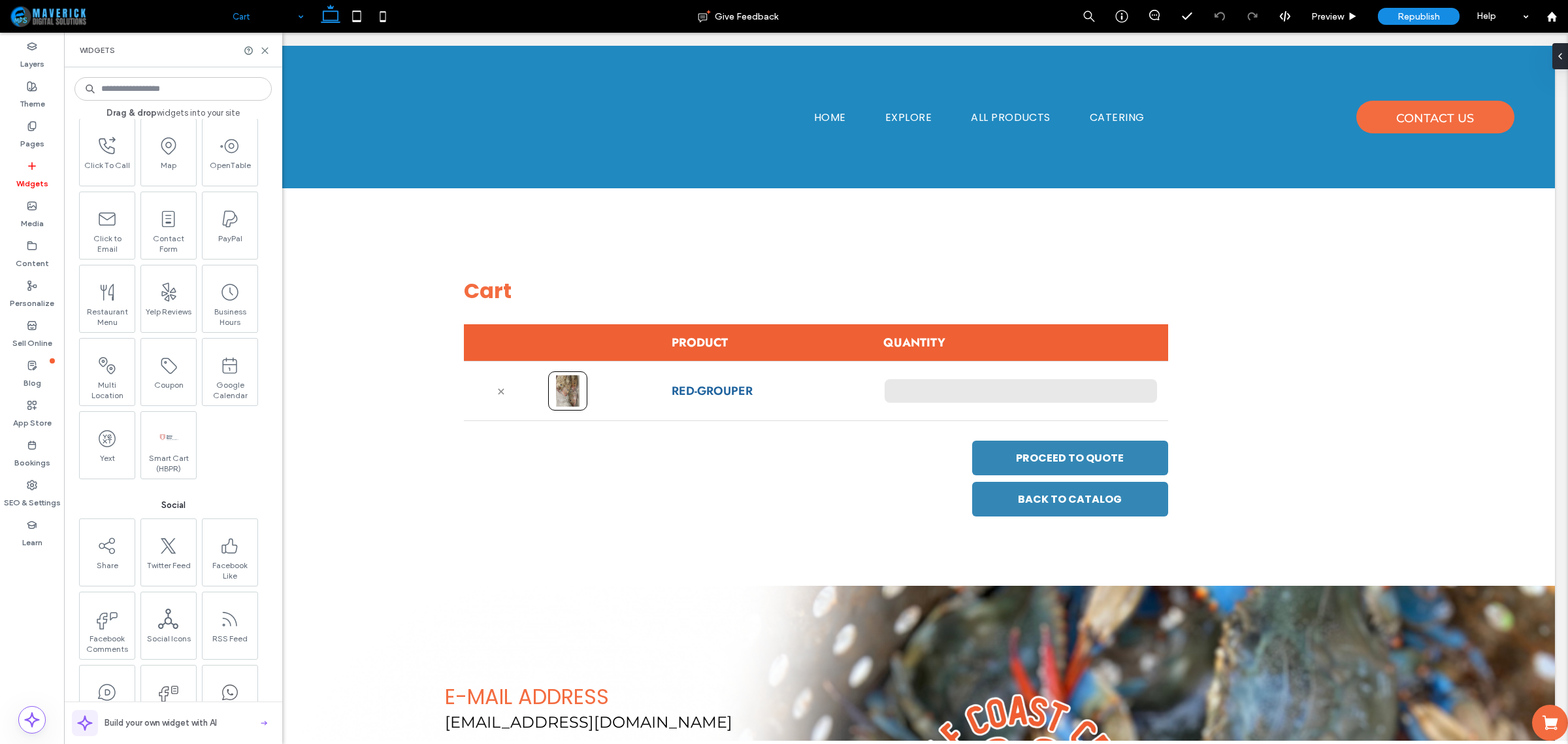
scroll to position [2217, 0]
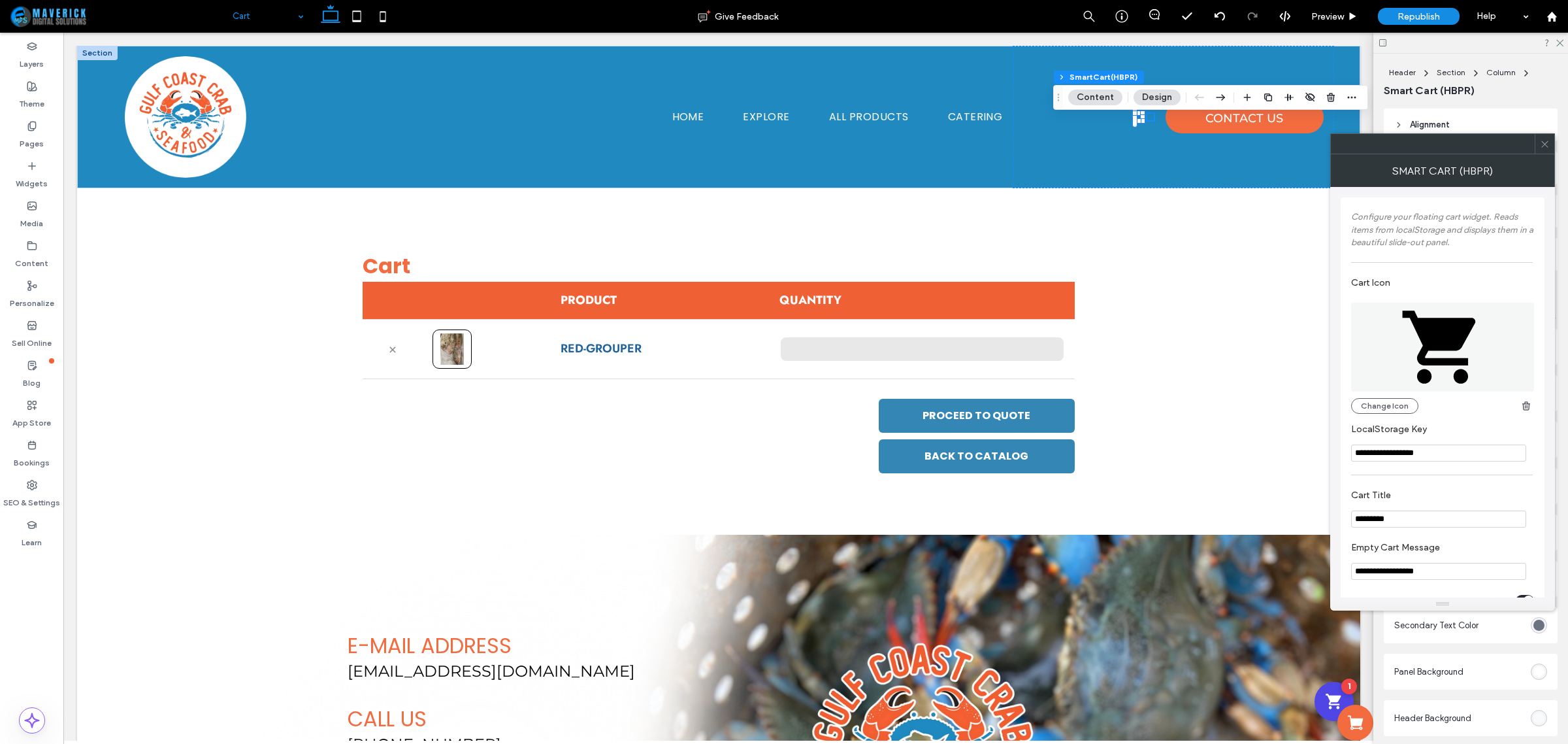
click at [1548, 144] on icon at bounding box center [1545, 144] width 10 height 10
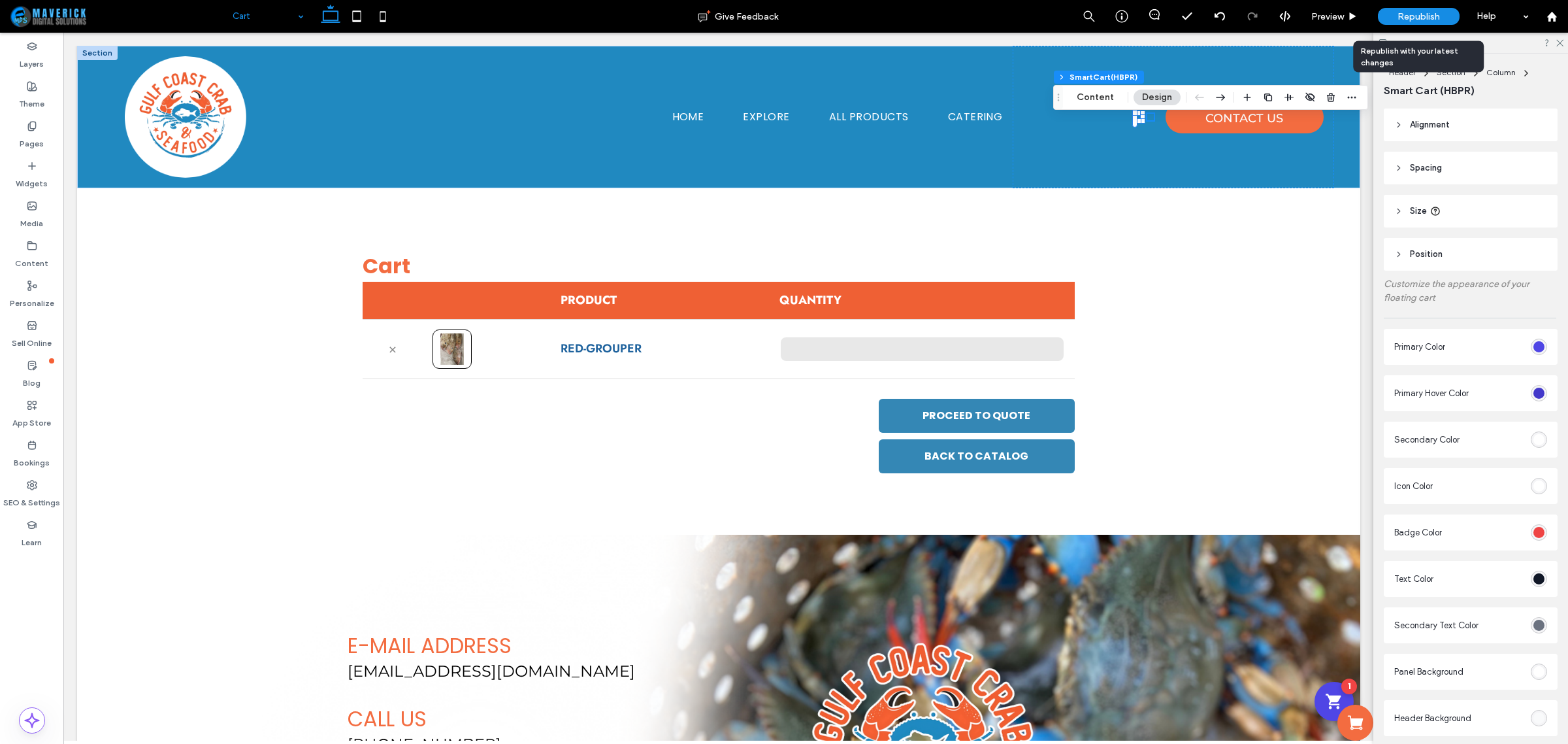
click at [1387, 10] on div "Republish" at bounding box center [1418, 16] width 82 height 17
